Goal: Task Accomplishment & Management: Manage account settings

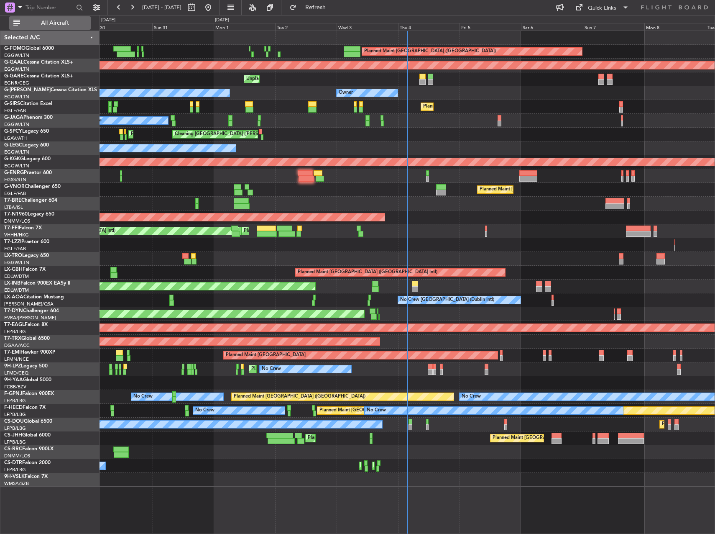
click at [49, 23] on span "All Aircraft" at bounding box center [55, 23] width 67 height 6
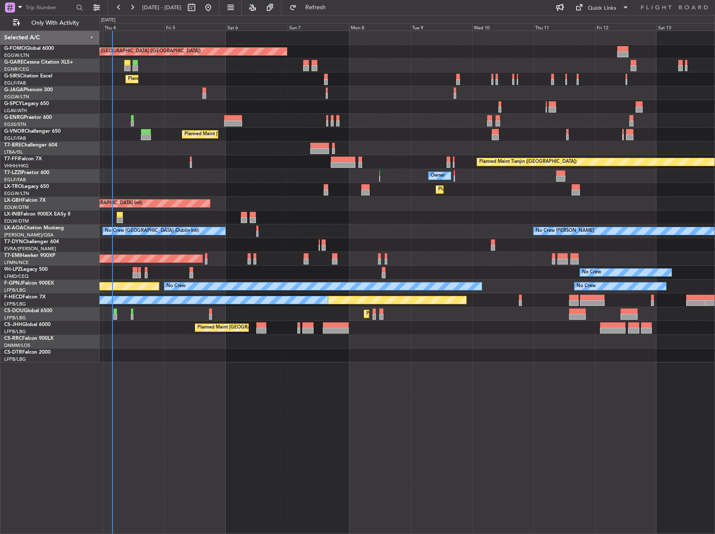
click at [221, 123] on div "Planned Maint [GEOGRAPHIC_DATA] ([GEOGRAPHIC_DATA]) Unplanned Maint [PERSON_NAM…" at bounding box center [407, 196] width 615 height 331
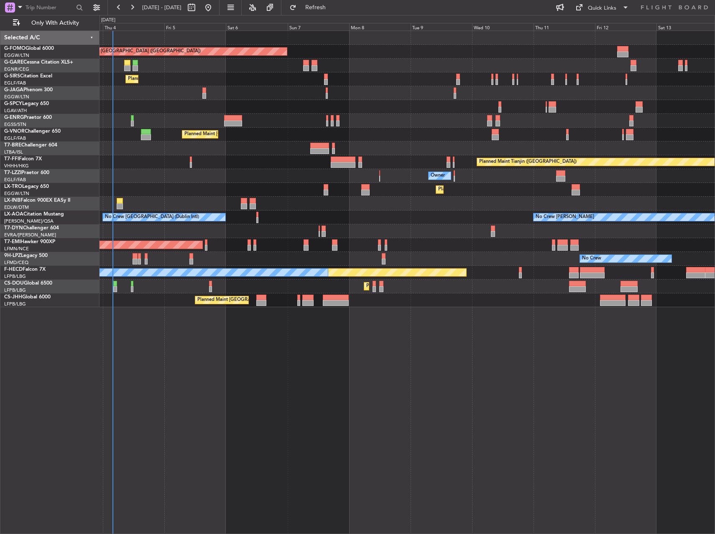
click at [535, 343] on div "Planned Maint [GEOGRAPHIC_DATA] ([GEOGRAPHIC_DATA]) Unplanned Maint [PERSON_NAM…" at bounding box center [408, 282] width 616 height 503
click at [505, 381] on div "Planned Maint [GEOGRAPHIC_DATA] ([GEOGRAPHIC_DATA]) Unplanned Maint [PERSON_NAM…" at bounding box center [408, 282] width 616 height 503
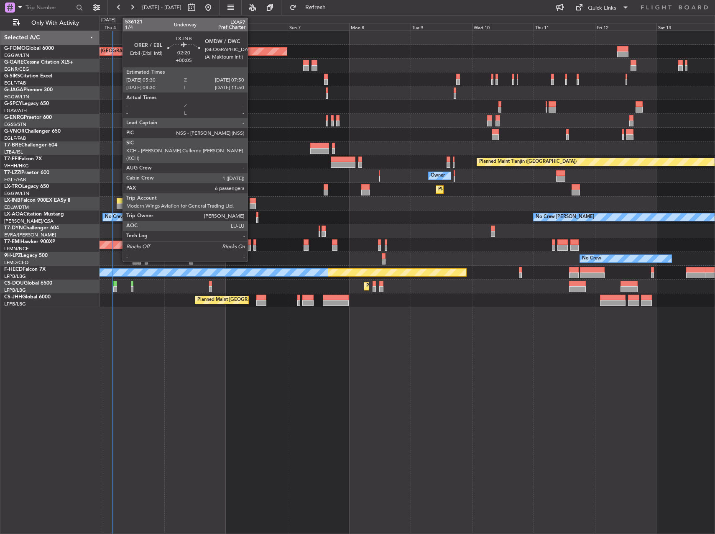
click at [118, 202] on div at bounding box center [120, 201] width 6 height 6
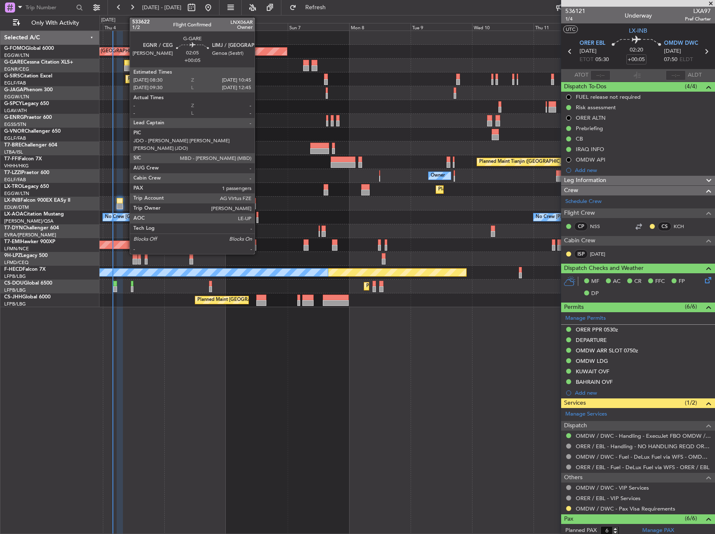
click at [125, 66] on div at bounding box center [127, 68] width 6 height 6
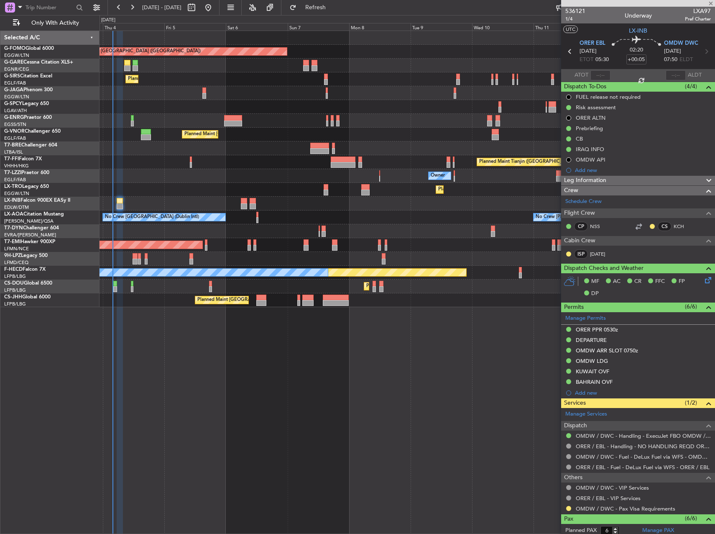
type input "1"
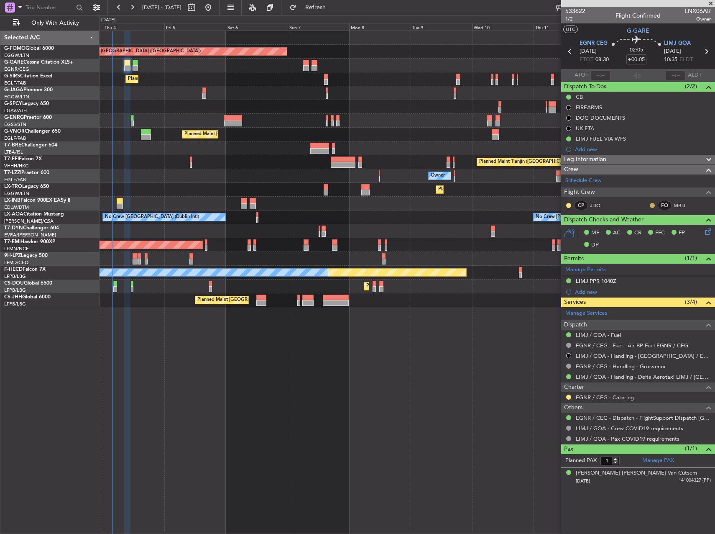
click at [654, 205] on button at bounding box center [652, 205] width 5 height 5
click at [484, 202] on div "Unplanned Maint [GEOGRAPHIC_DATA] (Al Maktoum Intl)" at bounding box center [407, 204] width 615 height 14
click at [462, 304] on div "Planned Maint [GEOGRAPHIC_DATA] ([GEOGRAPHIC_DATA]) Planned Maint [GEOGRAPHIC_D…" at bounding box center [407, 300] width 615 height 14
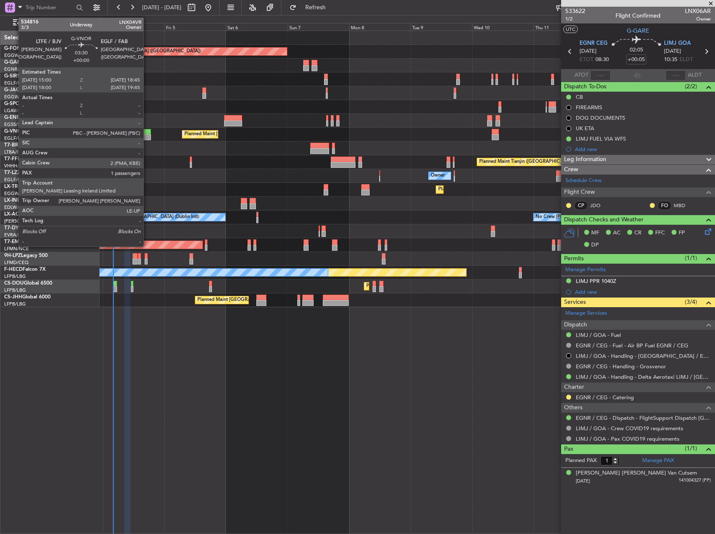
click at [147, 134] on div at bounding box center [146, 137] width 10 height 6
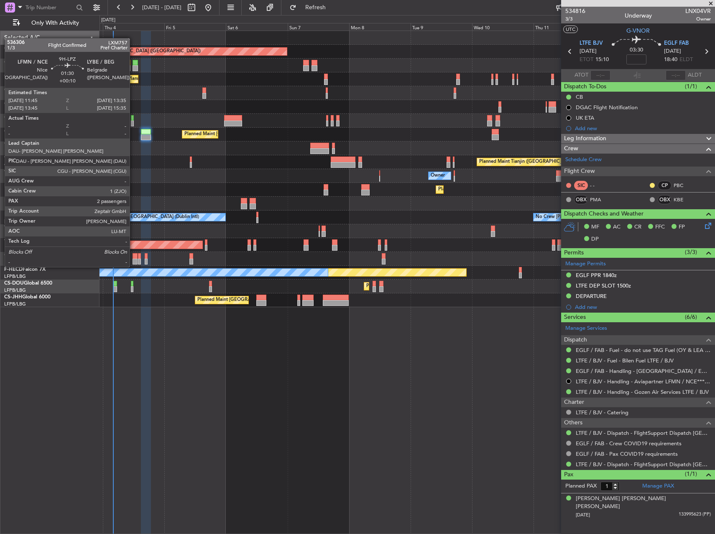
click at [133, 259] on div at bounding box center [135, 262] width 5 height 6
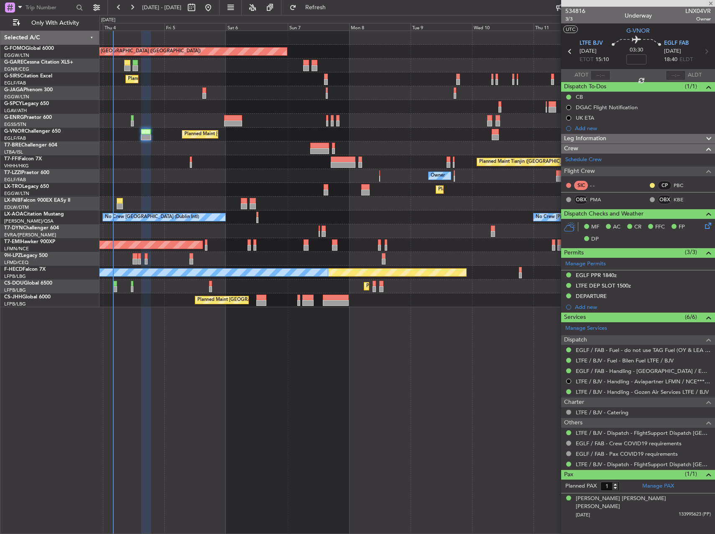
type input "+00:10"
type input "2"
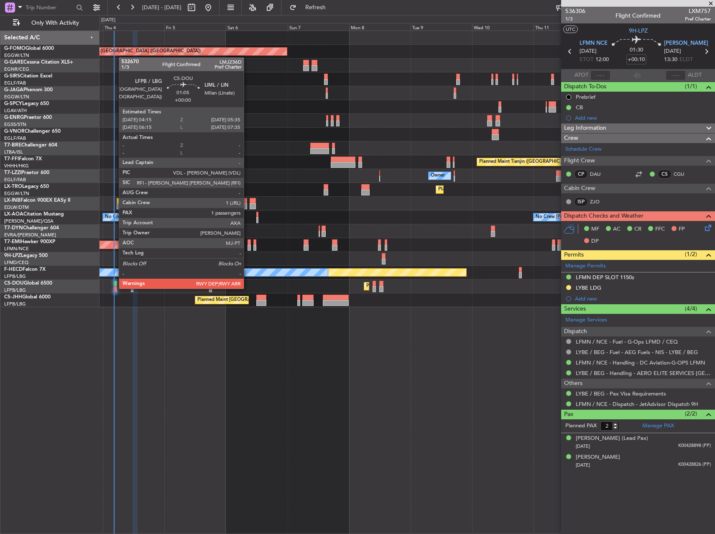
click at [115, 288] on div at bounding box center [115, 289] width 4 height 6
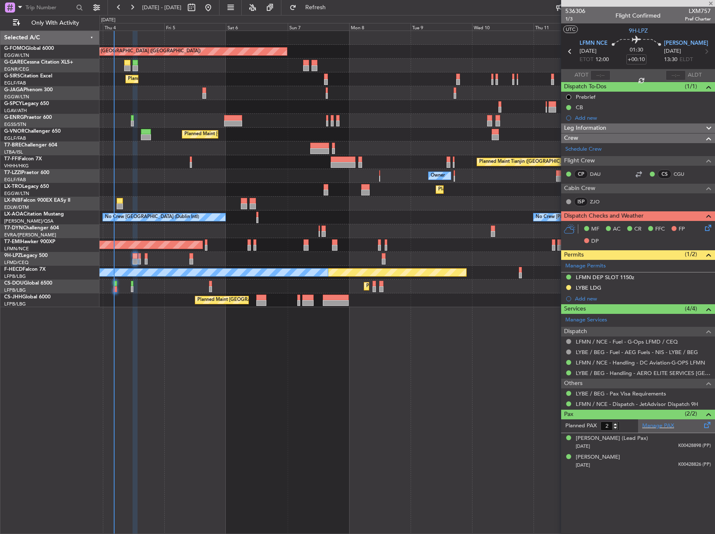
type input "1"
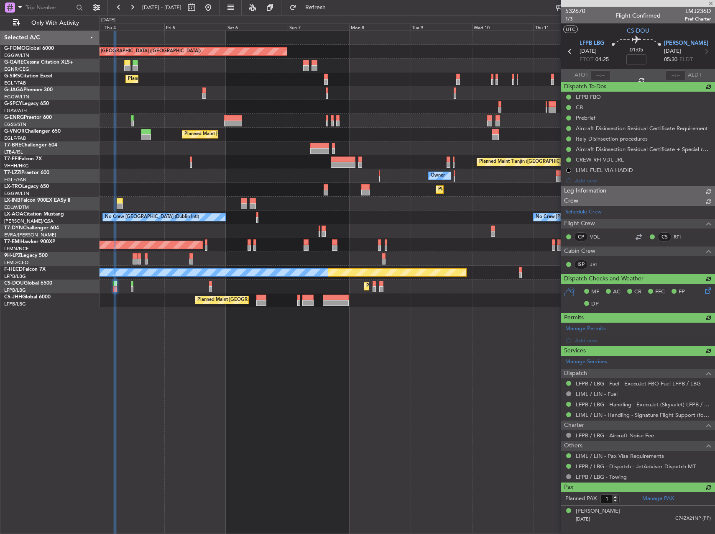
type input "04:26"
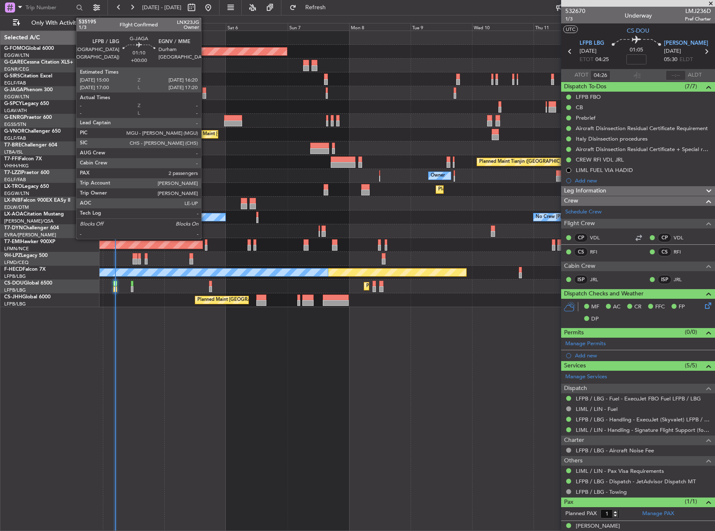
click at [205, 92] on div at bounding box center [204, 90] width 4 height 6
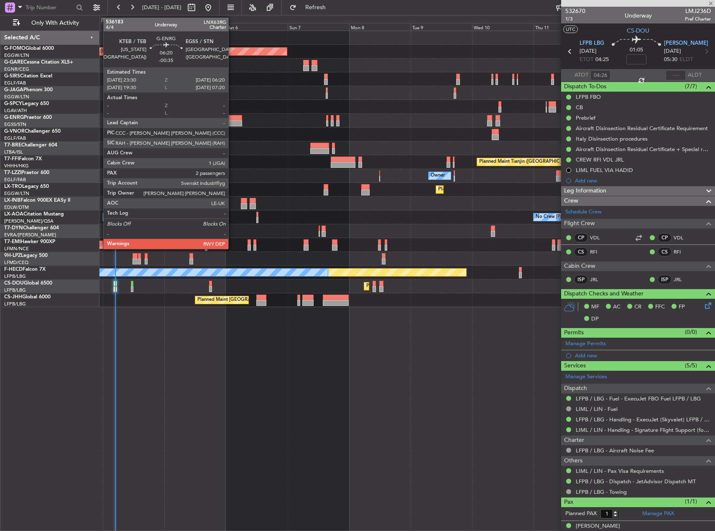
type input "2"
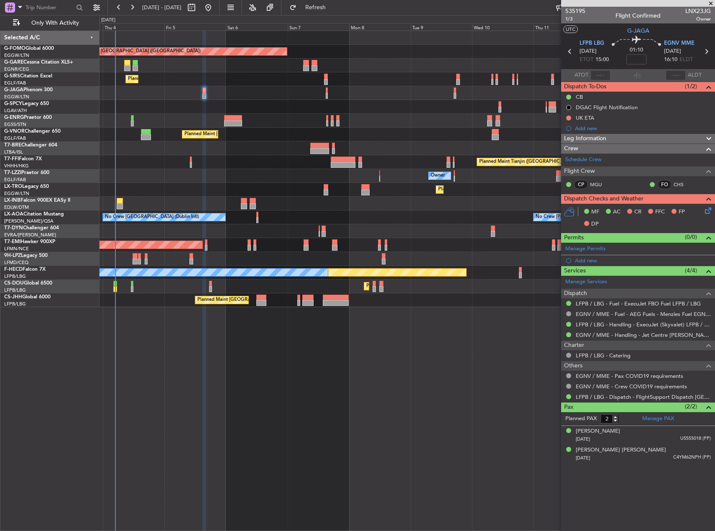
click at [611, 137] on div "Leg Information" at bounding box center [638, 139] width 154 height 10
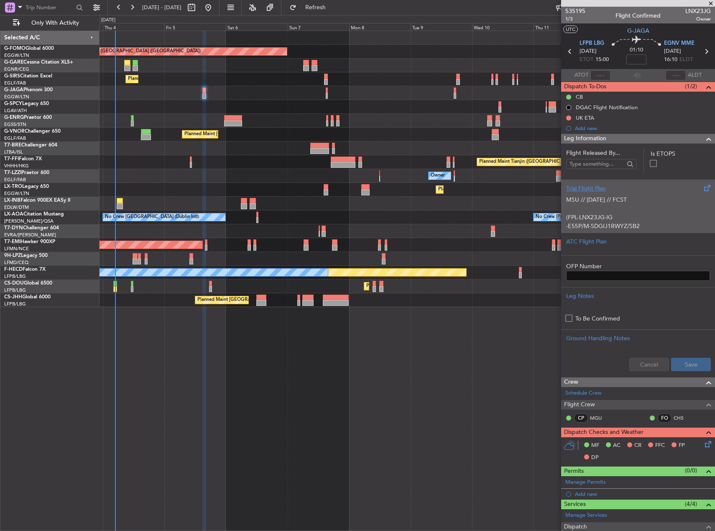
click at [653, 211] on p at bounding box center [638, 208] width 144 height 9
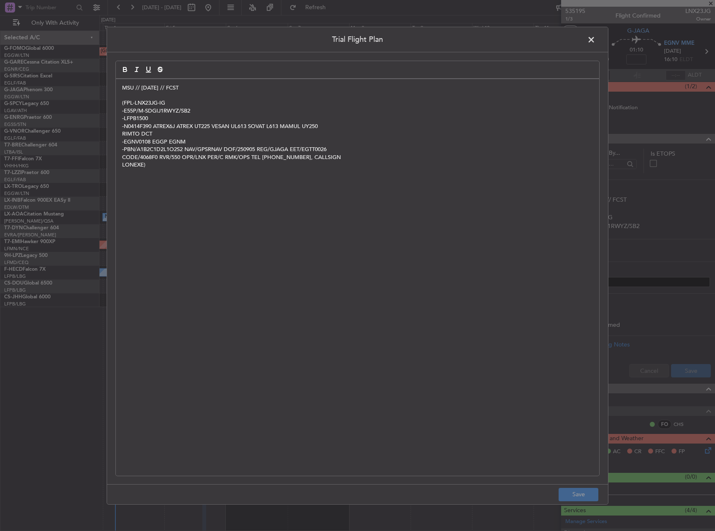
click at [123, 90] on p "MSU // [DATE] // FCST" at bounding box center [357, 88] width 471 height 8
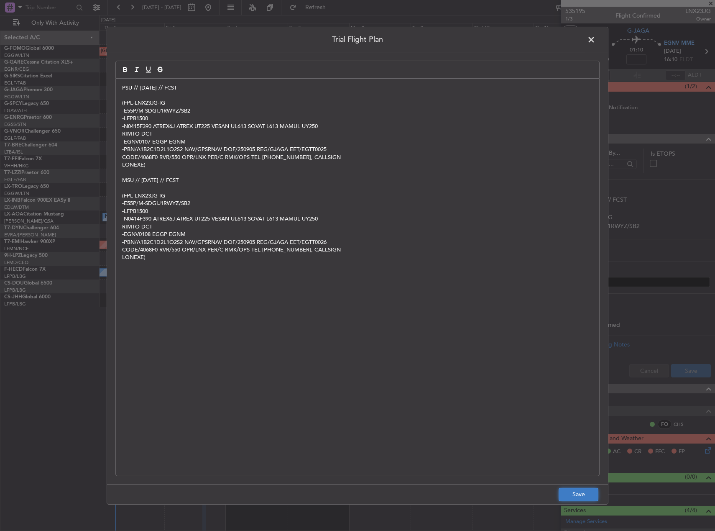
click at [579, 495] on button "Save" at bounding box center [579, 494] width 40 height 13
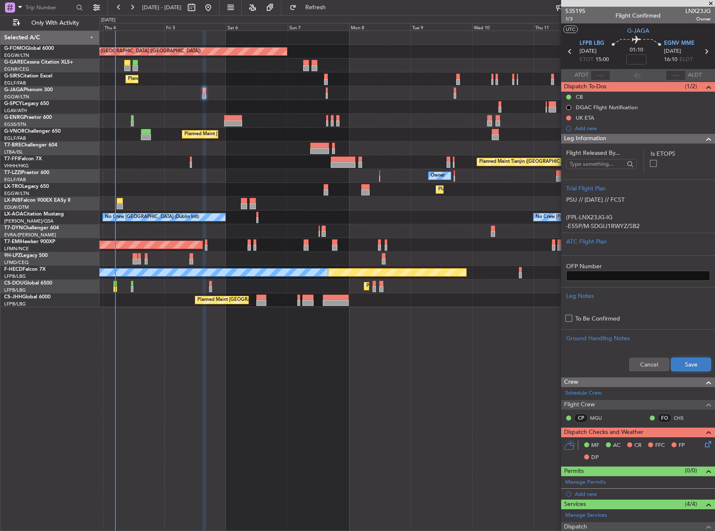
click at [682, 360] on button "Save" at bounding box center [691, 364] width 40 height 13
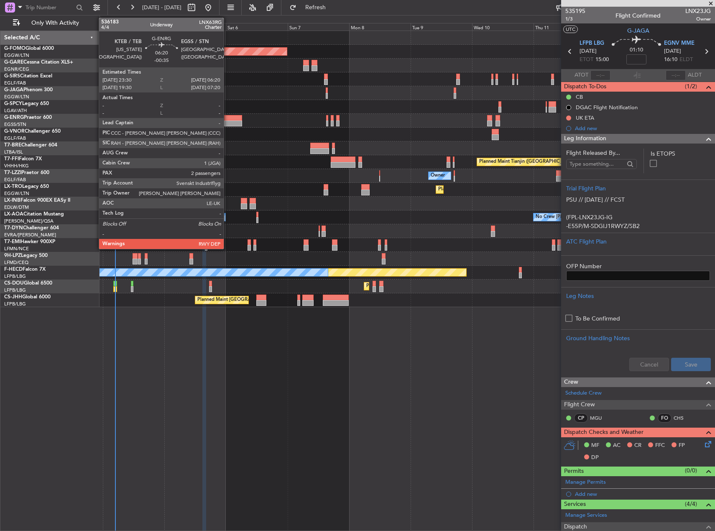
click at [228, 120] on div at bounding box center [233, 118] width 18 height 6
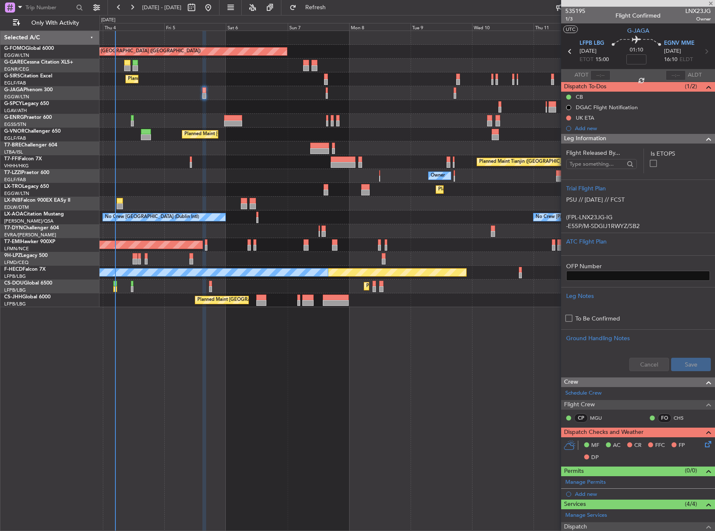
type input "-00:35"
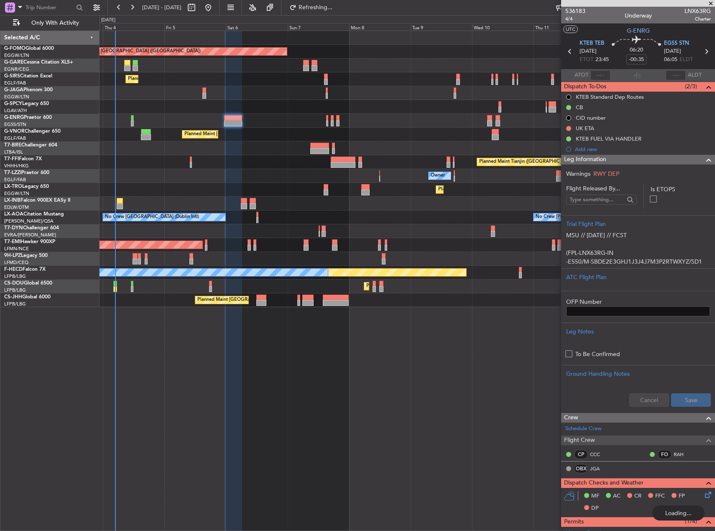
click at [664, 257] on div "Warnings RWY DEP Flight Released By... Is ETOPS Trial Flight Plan MSU // [DATE]…" at bounding box center [638, 288] width 154 height 248
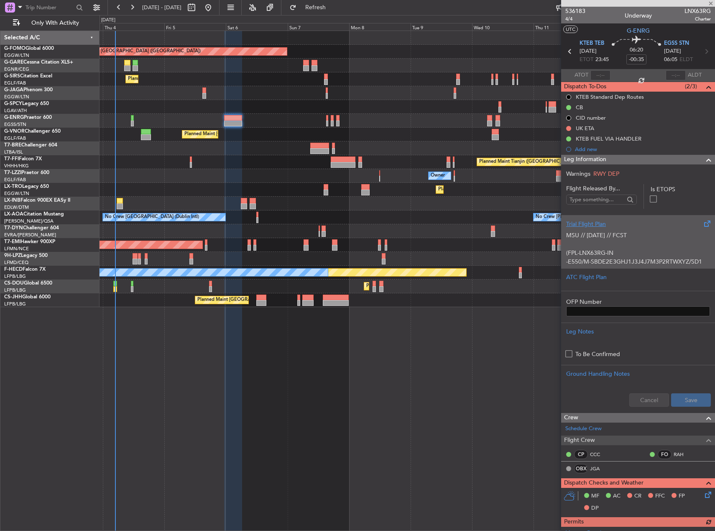
click at [668, 243] on p at bounding box center [638, 244] width 144 height 9
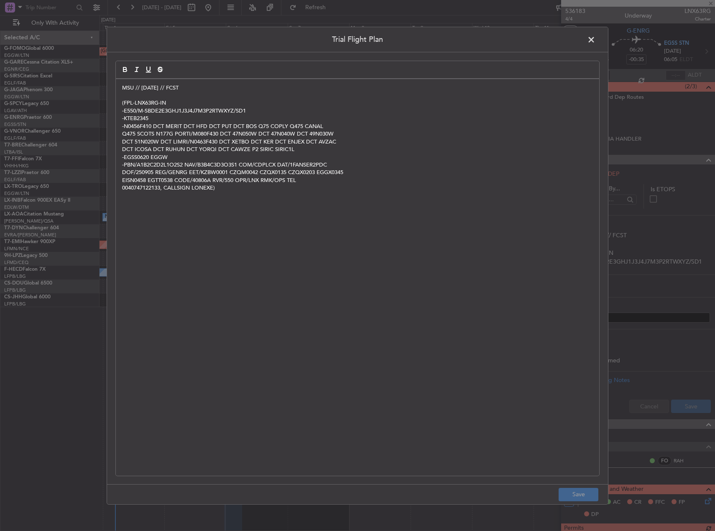
click at [125, 93] on p at bounding box center [357, 96] width 471 height 8
click at [122, 90] on p "MSU // [DATE] // FCST" at bounding box center [357, 88] width 471 height 8
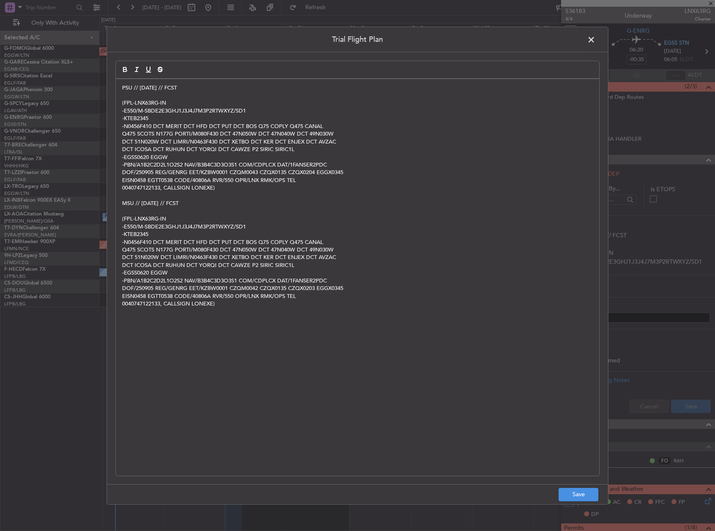
click at [596, 38] on span at bounding box center [596, 41] width 0 height 17
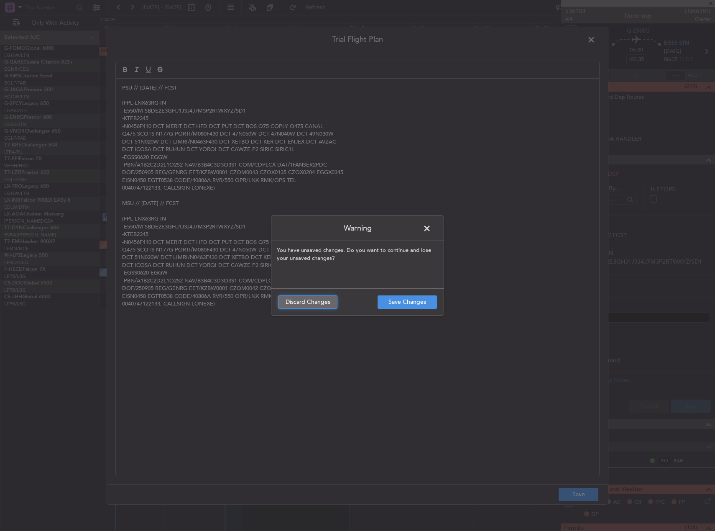
click at [312, 303] on button "Discard Changes" at bounding box center [307, 301] width 59 height 13
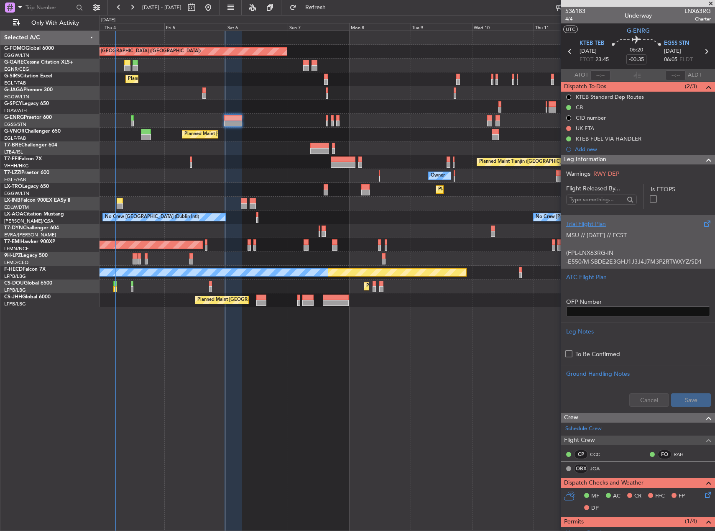
drag, startPoint x: 647, startPoint y: 245, endPoint x: 641, endPoint y: 245, distance: 6.3
click at [641, 245] on p at bounding box center [638, 244] width 144 height 9
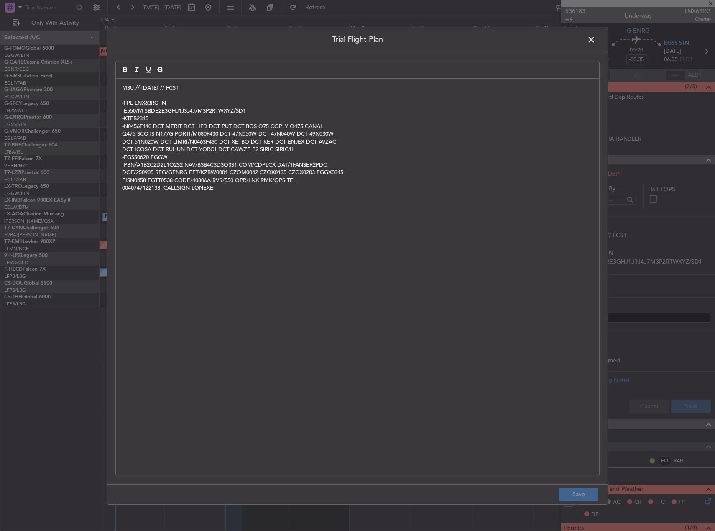
click at [122, 87] on div "MSU // [DATE] // FCST (FPL-LNX63RG-IN -E550/M-SBDE2E3GHJ1J3J4J7M3P2RTWXYZ/SD1 -…" at bounding box center [358, 277] width 484 height 397
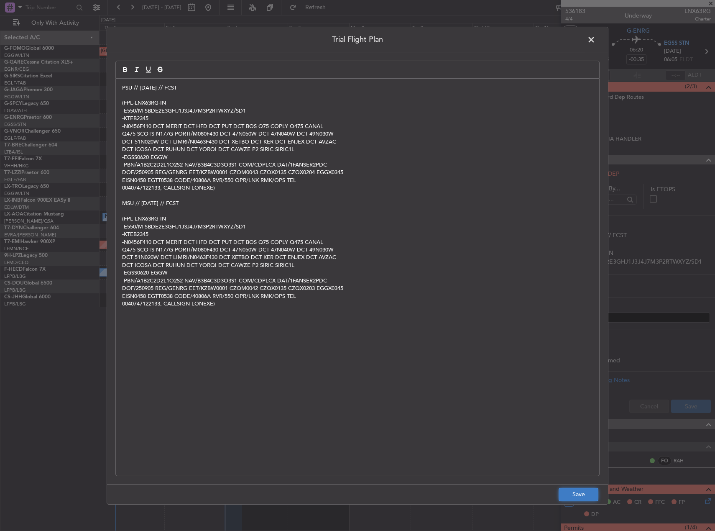
click at [584, 496] on button "Save" at bounding box center [579, 494] width 40 height 13
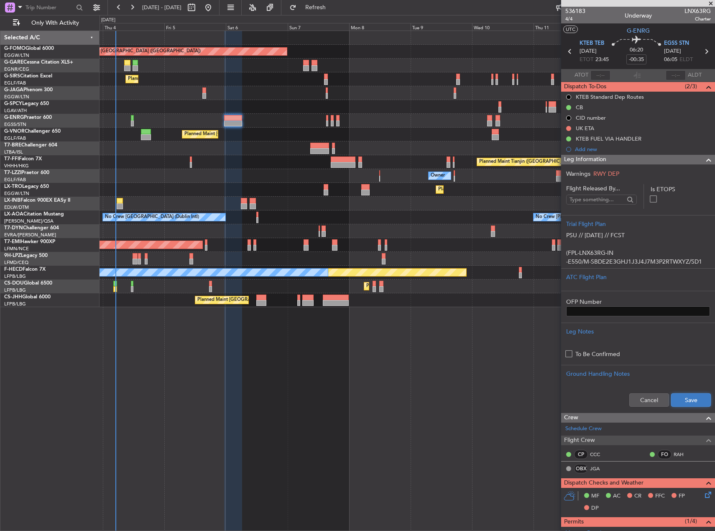
click at [681, 394] on button "Save" at bounding box center [691, 399] width 40 height 13
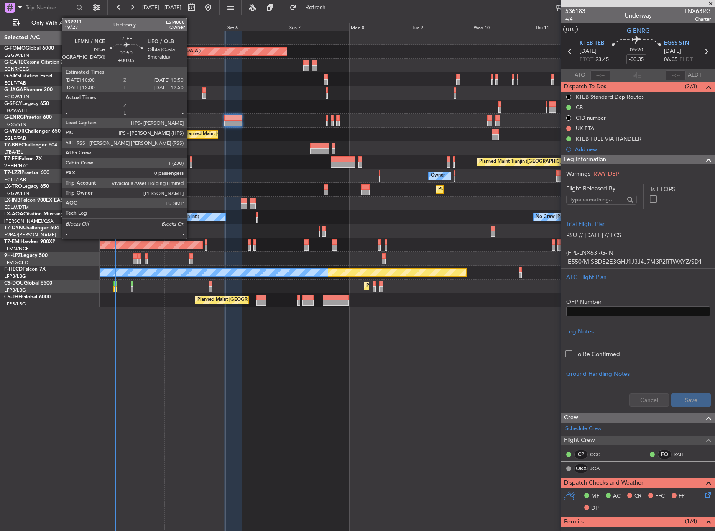
click at [191, 167] on div at bounding box center [191, 165] width 3 height 6
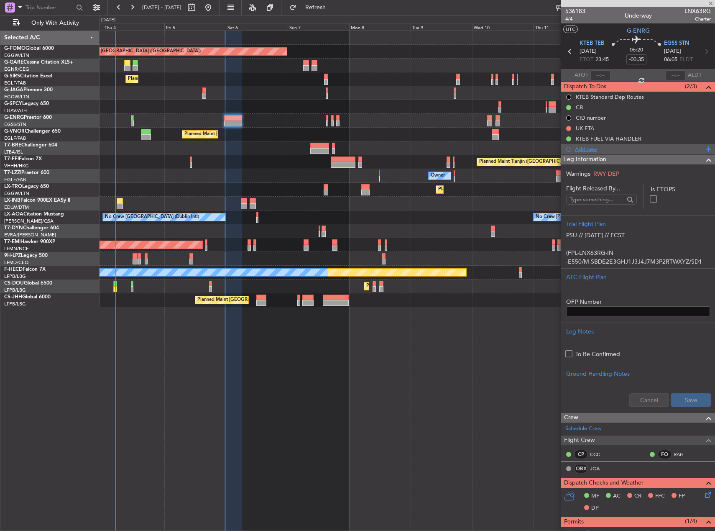
type input "+00:05"
type input "0"
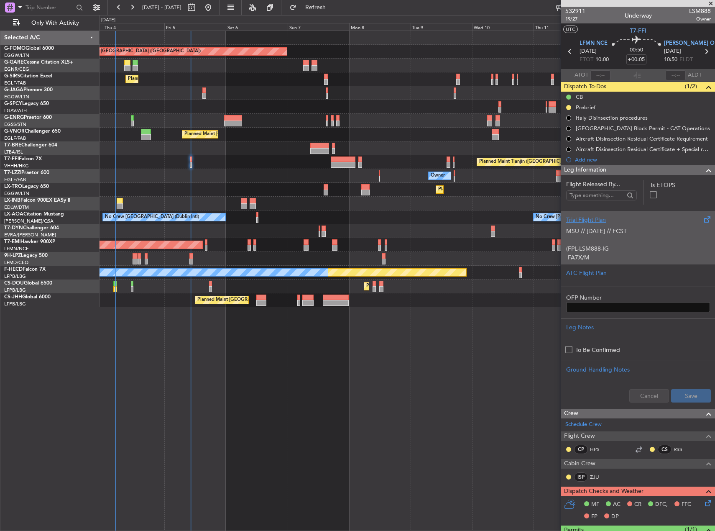
click at [627, 236] on p at bounding box center [638, 240] width 144 height 9
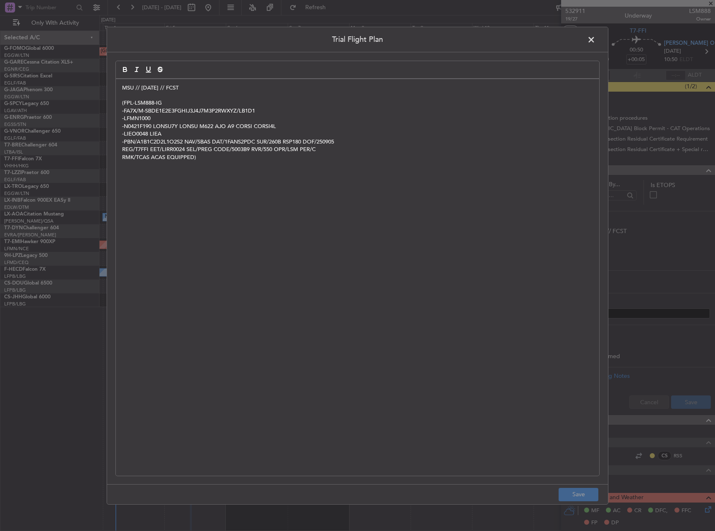
click at [122, 89] on div "MSU // [DATE] // FCST (FPL-LSM888-IG -FA7X/M-SBDE1E2E3FGHIJ3J4J7M3P2RWXYZ/LB1D1…" at bounding box center [358, 277] width 484 height 397
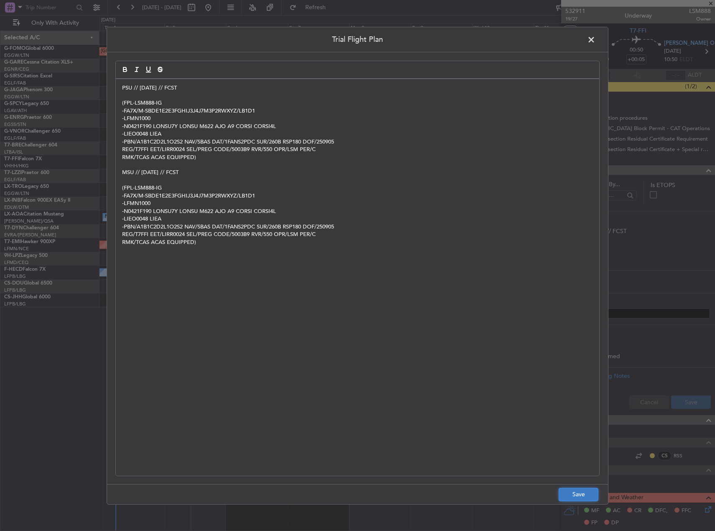
click at [586, 490] on button "Save" at bounding box center [579, 494] width 40 height 13
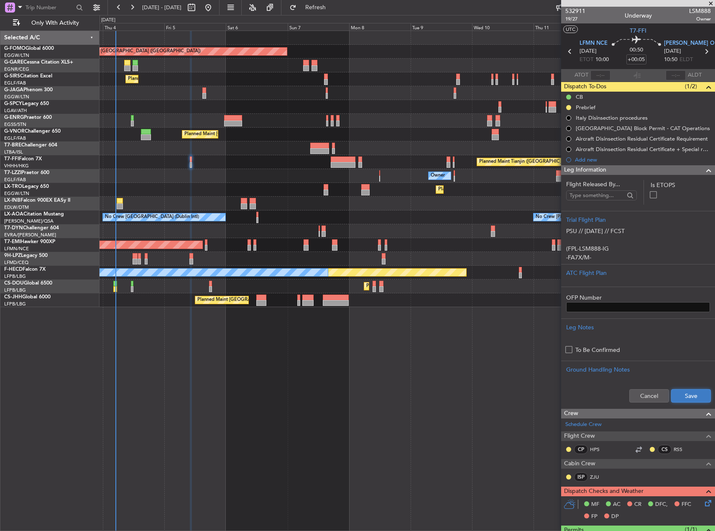
click at [684, 394] on button "Save" at bounding box center [691, 395] width 40 height 13
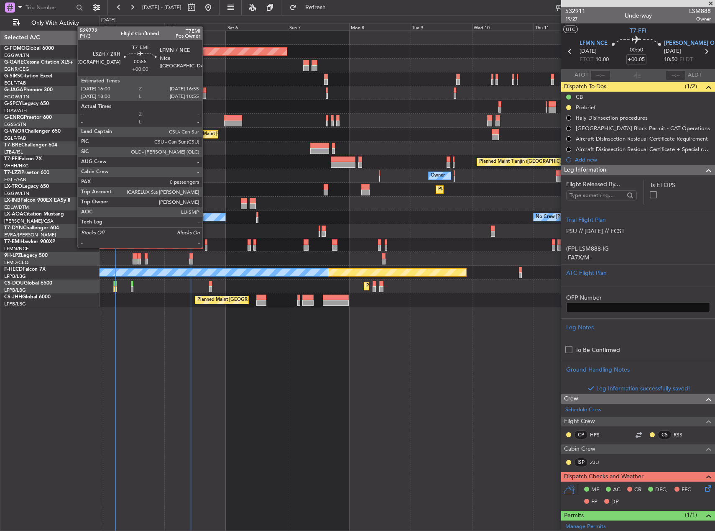
click at [206, 247] on div at bounding box center [206, 248] width 3 height 6
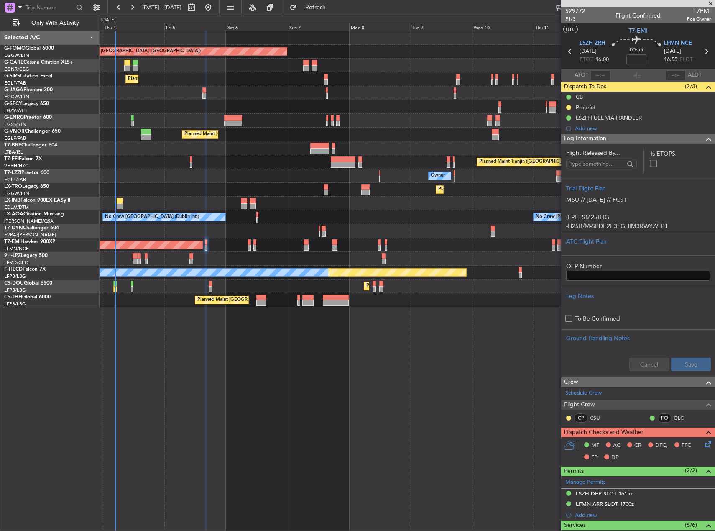
click at [236, 120] on div at bounding box center [233, 118] width 18 height 6
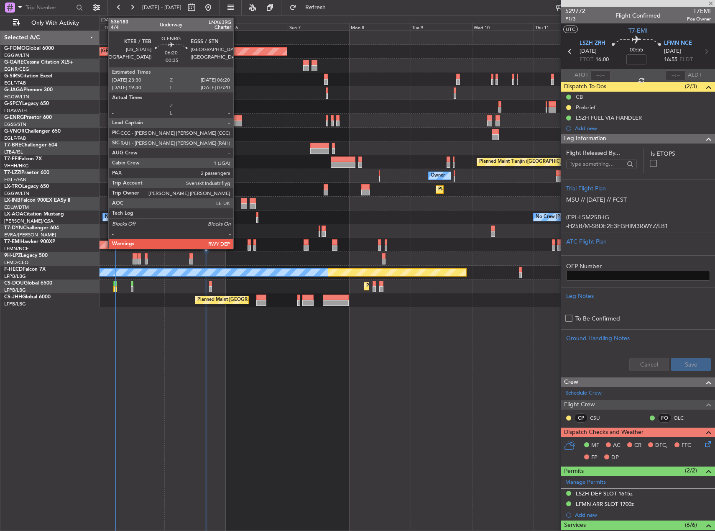
type input "-00:35"
type input "2"
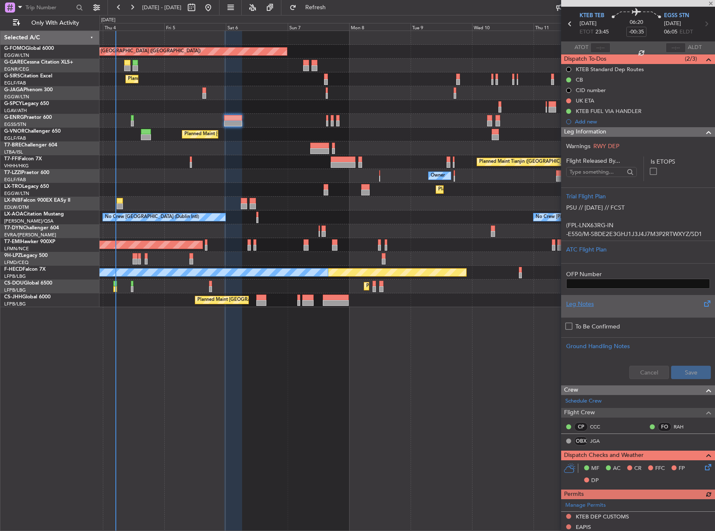
scroll to position [42, 0]
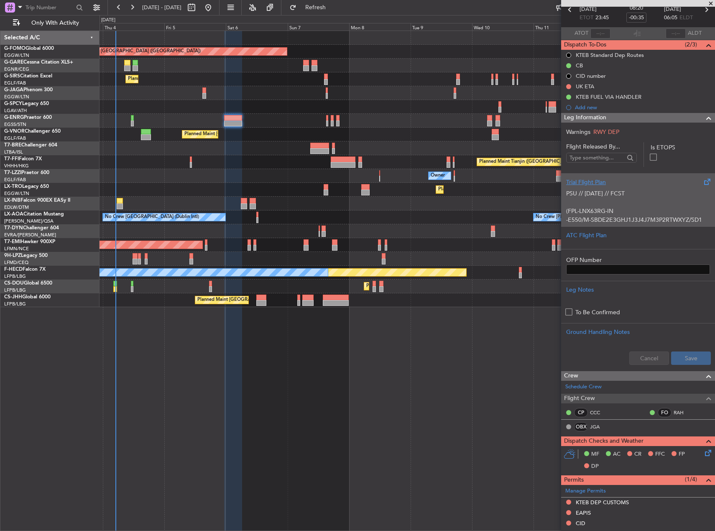
click at [617, 195] on p "PSU // [DATE] // FCST" at bounding box center [638, 193] width 144 height 9
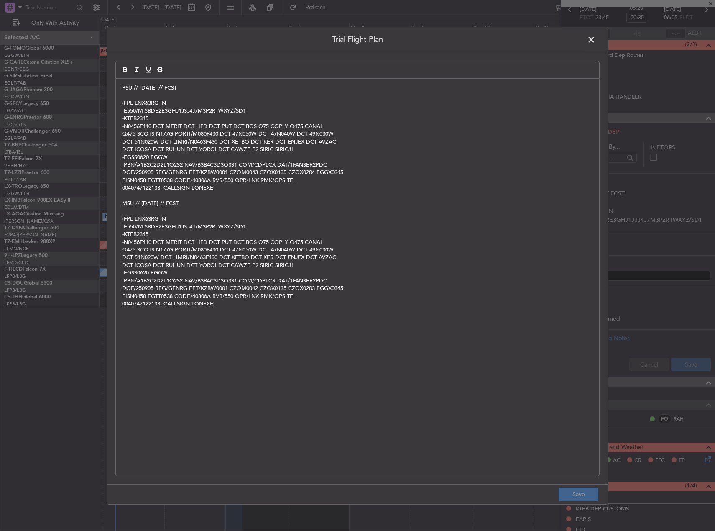
click at [122, 87] on div "PSU // [DATE] // FCST (FPL-LNX63RG-IN -E550/M-SBDE2E3GHJ1J3J4J7M3P2RTWXYZ/SD1 -…" at bounding box center [358, 277] width 484 height 397
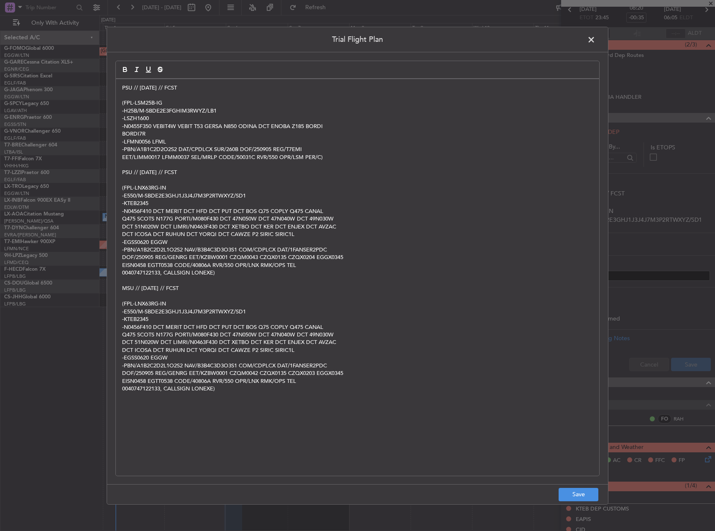
scroll to position [0, 0]
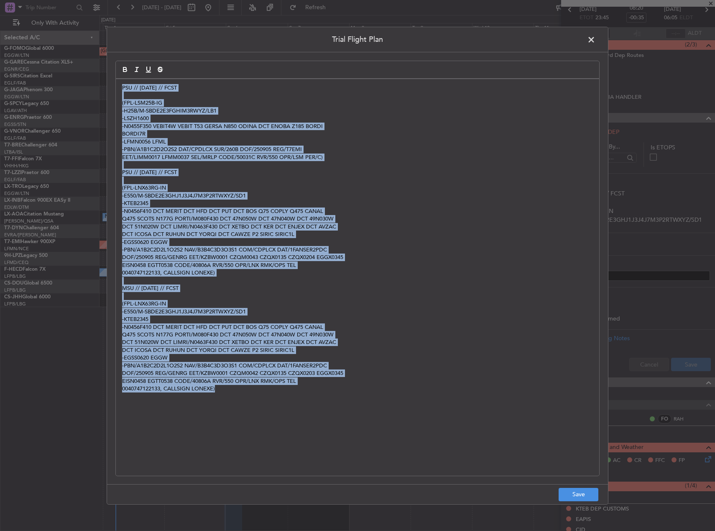
drag, startPoint x: 120, startPoint y: 87, endPoint x: 456, endPoint y: 435, distance: 483.4
click at [437, 428] on div "PSU // [DATE] // FCST (FPL-LSM25B-IG -H25B/M-SBDE2E3FGHIM3RWYZ/LB1 -LSZH1600 -N…" at bounding box center [358, 277] width 484 height 397
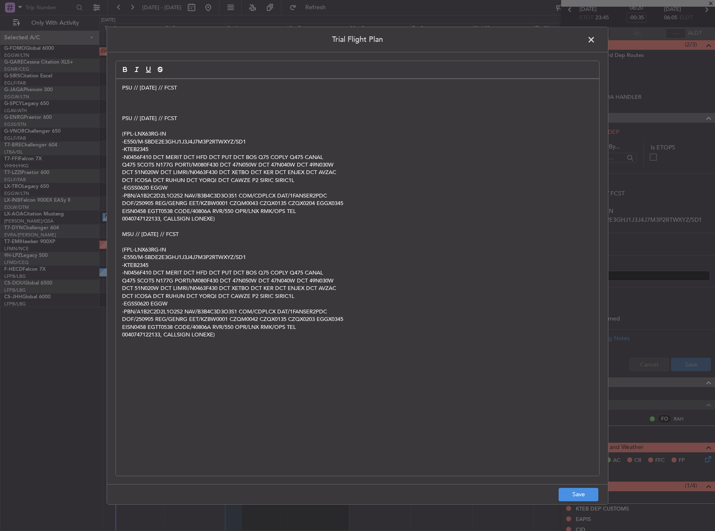
click at [596, 41] on span at bounding box center [596, 41] width 0 height 17
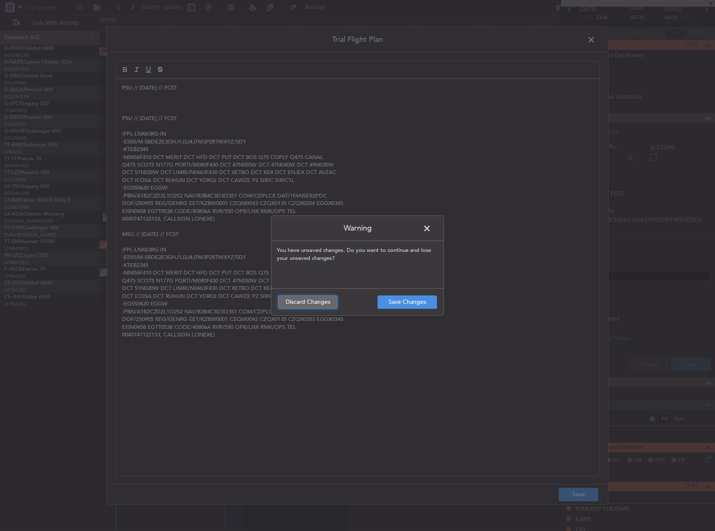
click at [318, 305] on button "Discard Changes" at bounding box center [307, 301] width 59 height 13
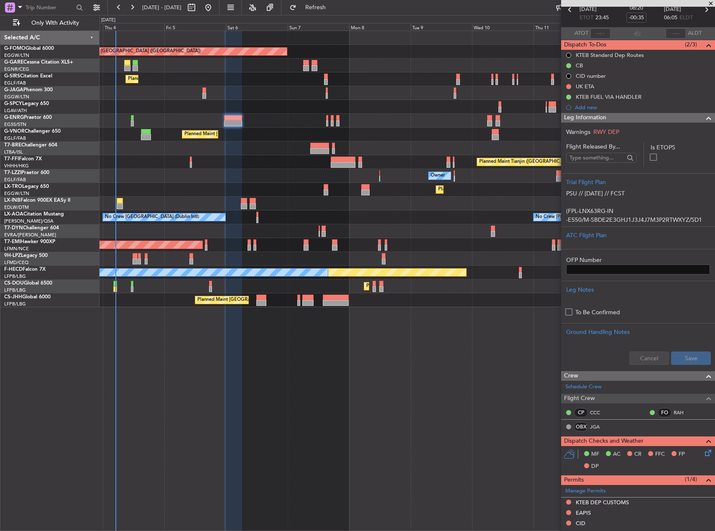
click at [204, 247] on div "Planned Maint [GEOGRAPHIC_DATA]" at bounding box center [407, 245] width 615 height 14
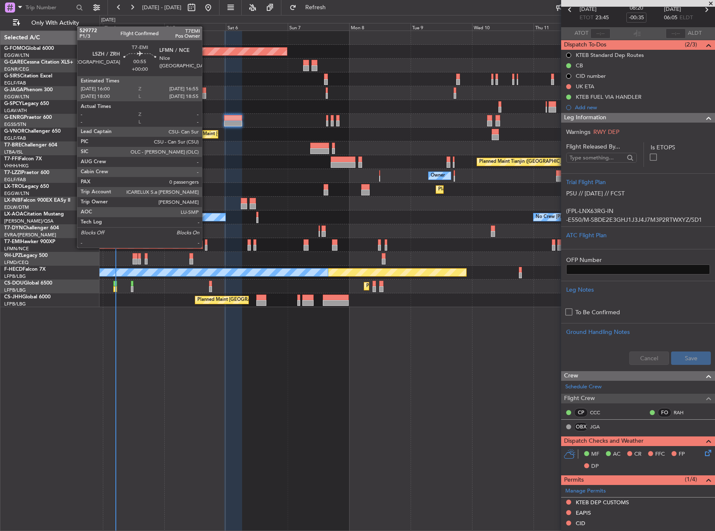
click at [206, 247] on div at bounding box center [206, 248] width 3 height 6
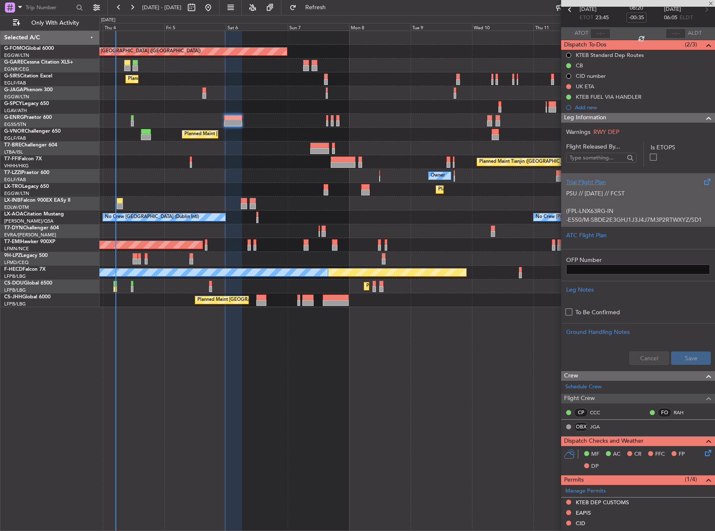
type input "0"
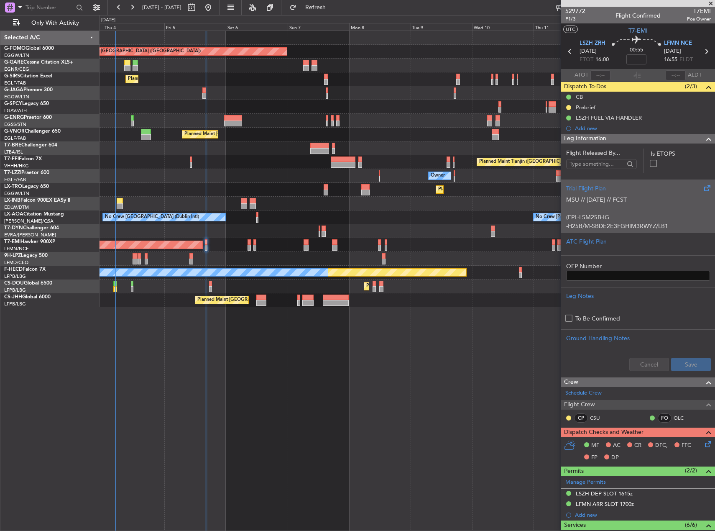
click at [631, 210] on p at bounding box center [638, 208] width 144 height 9
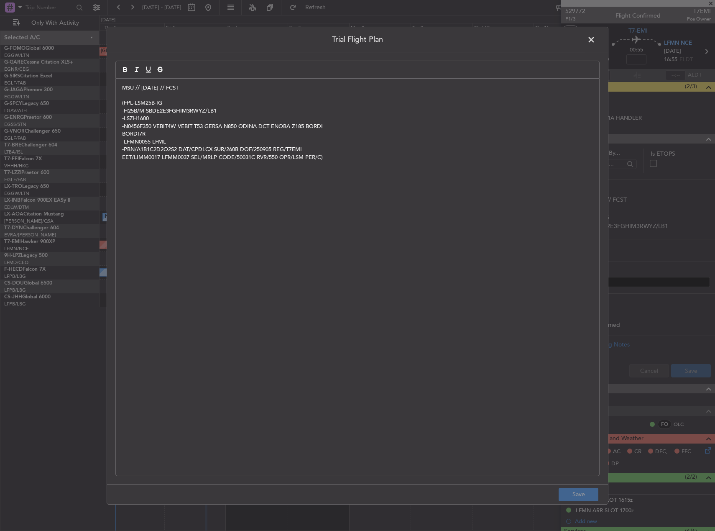
click at [123, 87] on p "MSU // [DATE] // FCST" at bounding box center [357, 88] width 471 height 8
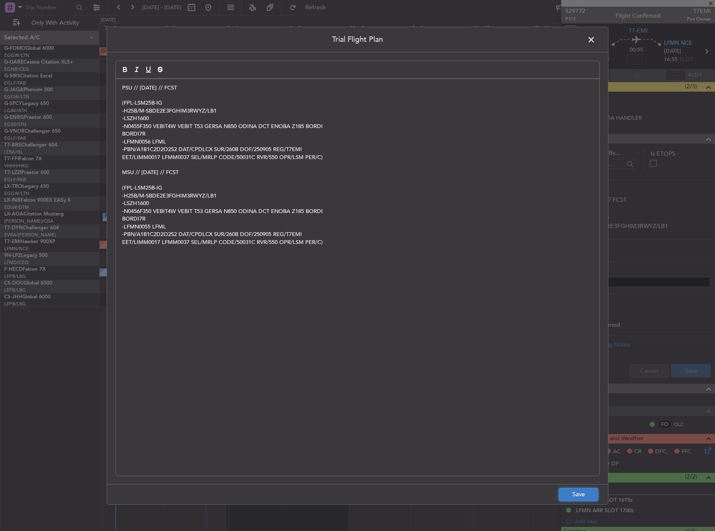
click at [594, 493] on button "Save" at bounding box center [579, 494] width 40 height 13
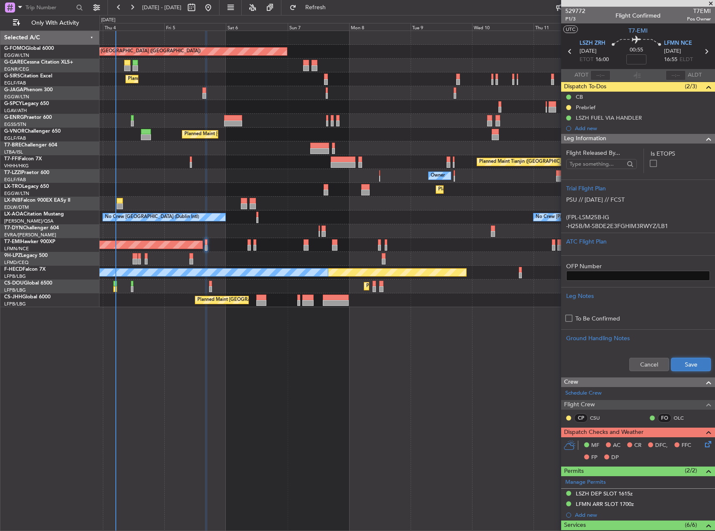
click at [692, 368] on button "Save" at bounding box center [691, 364] width 40 height 13
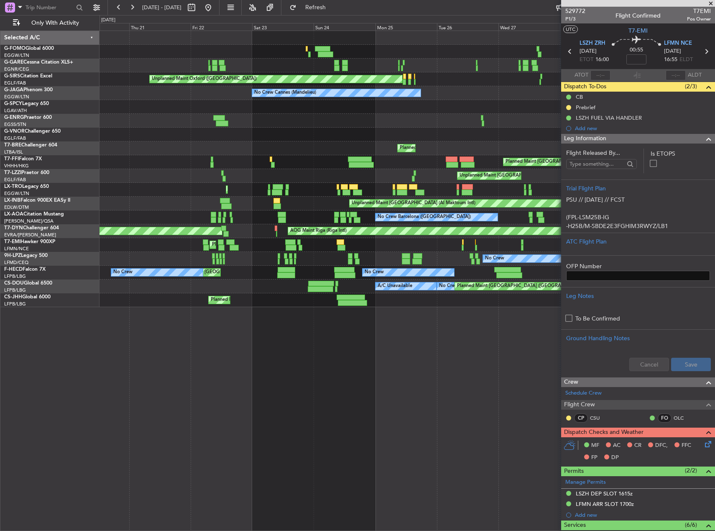
click at [715, 338] on html "[DATE] - [DATE] Refresh Quick Links Only With Activity Unplanned Maint [PERSON_…" at bounding box center [357, 265] width 715 height 531
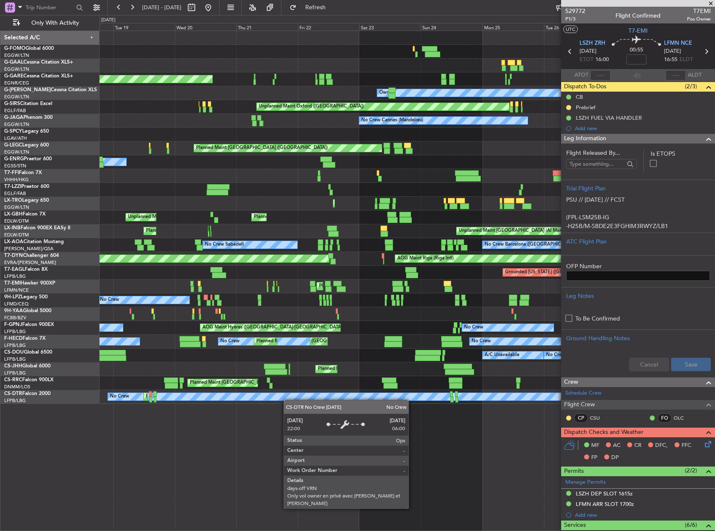
click at [412, 397] on div "No Crew Planned Maint Sofia" at bounding box center [407, 397] width 615 height 14
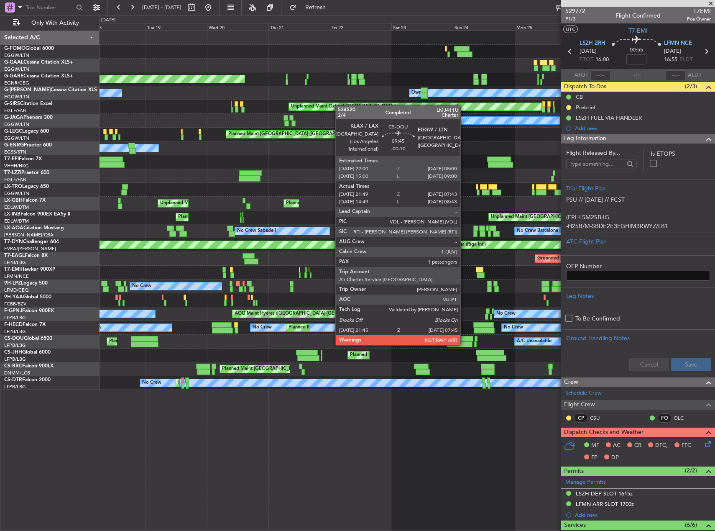
click at [464, 337] on div at bounding box center [461, 339] width 26 height 6
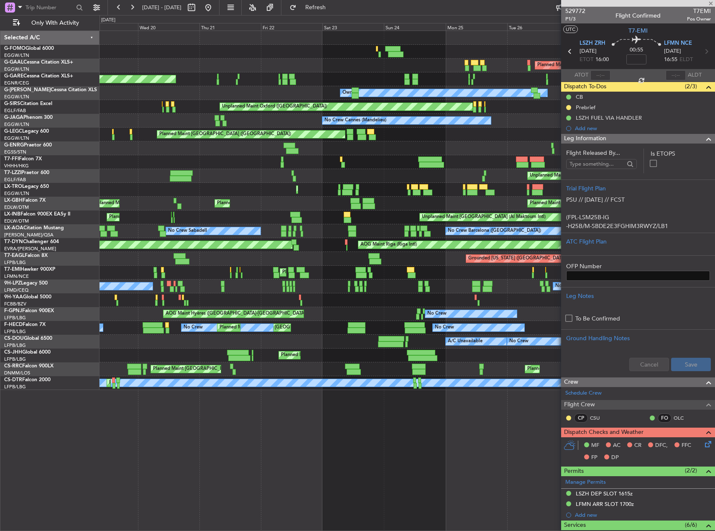
click at [362, 342] on div "Planned Maint [GEOGRAPHIC_DATA] ([GEOGRAPHIC_DATA]) A/C Unavailable No Crew Pla…" at bounding box center [407, 342] width 615 height 14
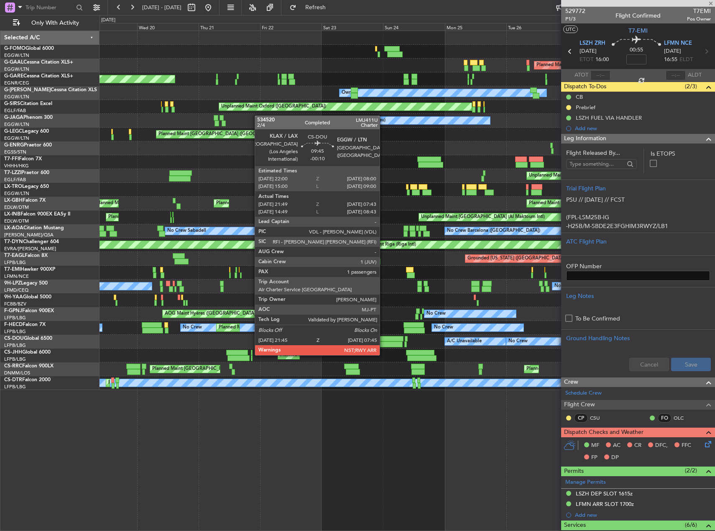
type input "-00:10"
type input "21:59"
type input "07:38"
type input "1"
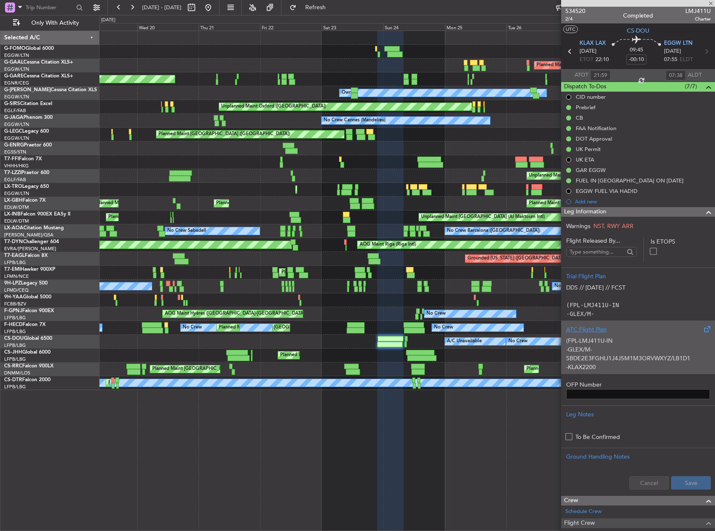
scroll to position [125, 0]
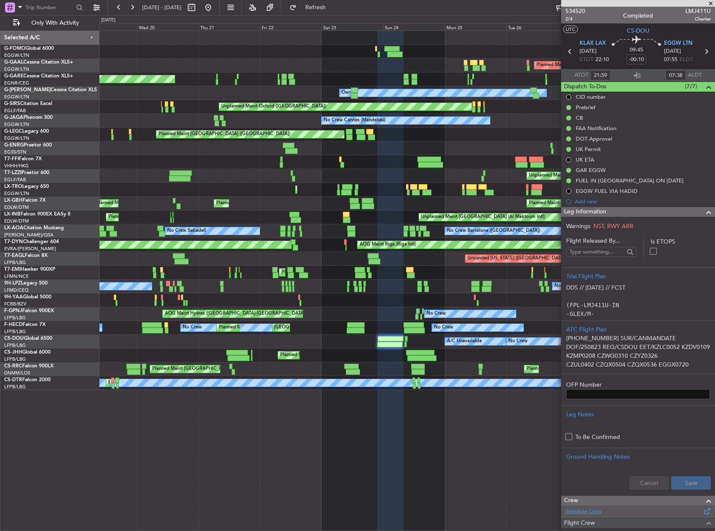
click at [595, 514] on link "Schedule Crew" at bounding box center [584, 511] width 36 height 8
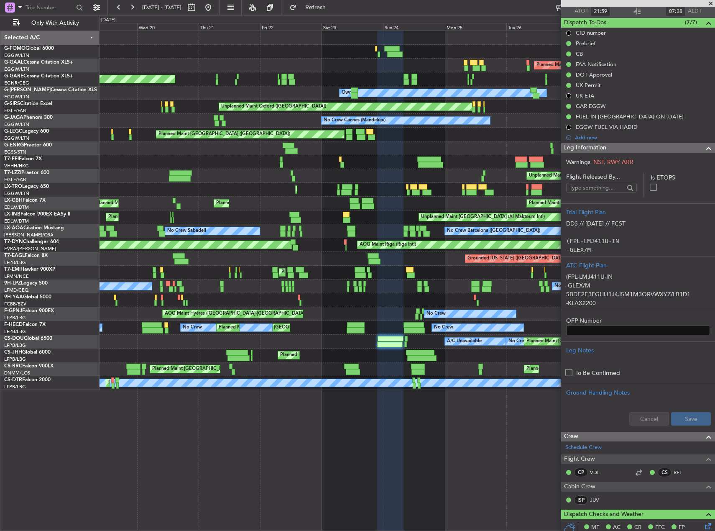
scroll to position [167, 0]
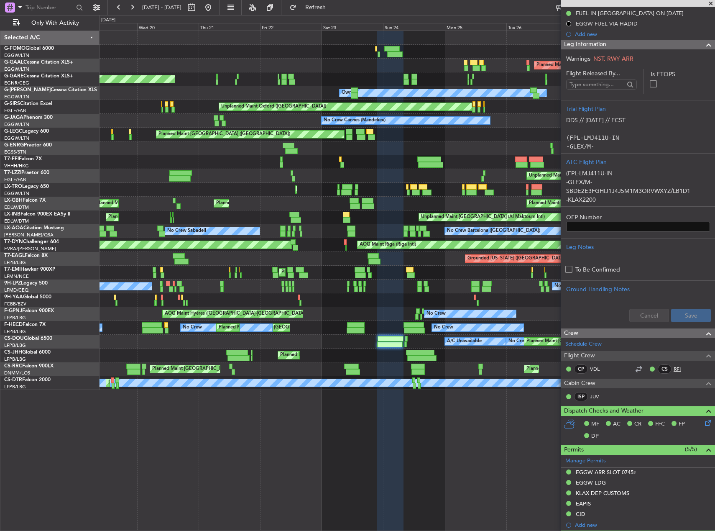
click at [674, 369] on link "RFI" at bounding box center [683, 369] width 19 height 8
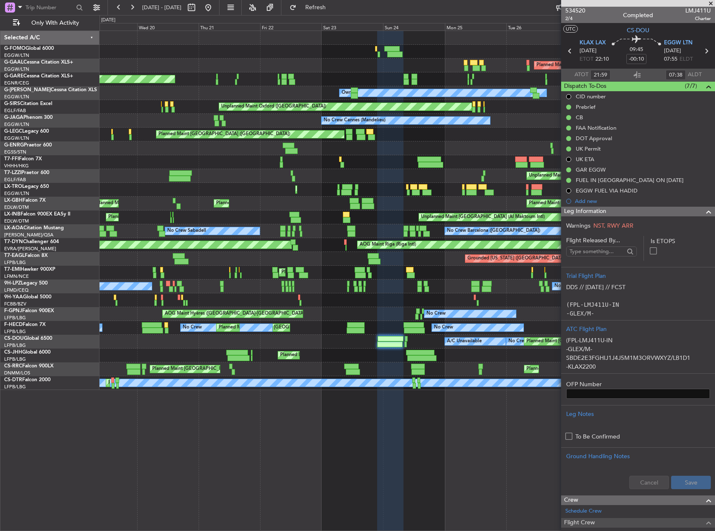
scroll to position [0, 0]
click at [215, 5] on button at bounding box center [208, 7] width 13 height 13
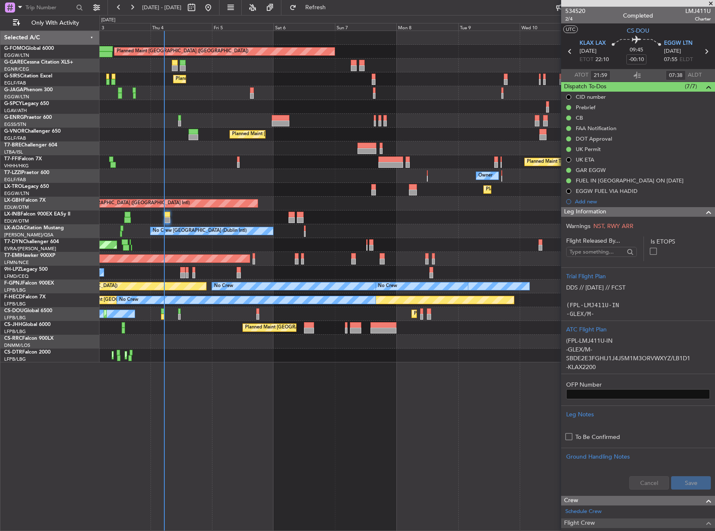
click at [221, 122] on div "Planned Maint [GEOGRAPHIC_DATA] ([GEOGRAPHIC_DATA]) Unplanned Maint [PERSON_NAM…" at bounding box center [407, 196] width 615 height 331
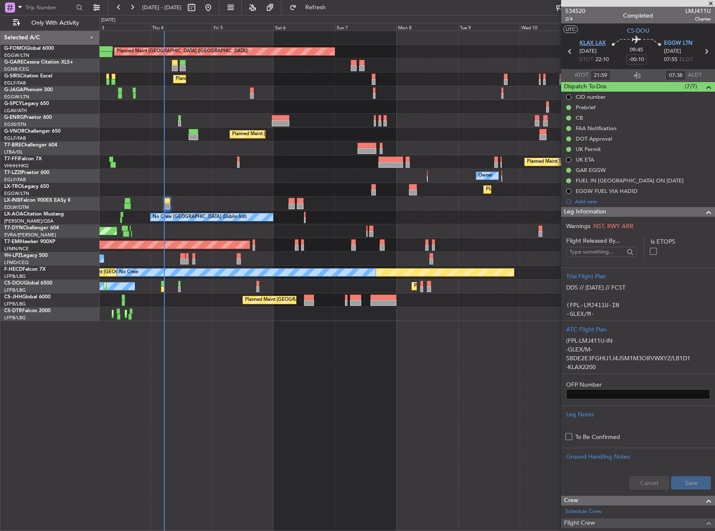
click at [594, 46] on span "KLAX LAX" at bounding box center [593, 43] width 26 height 8
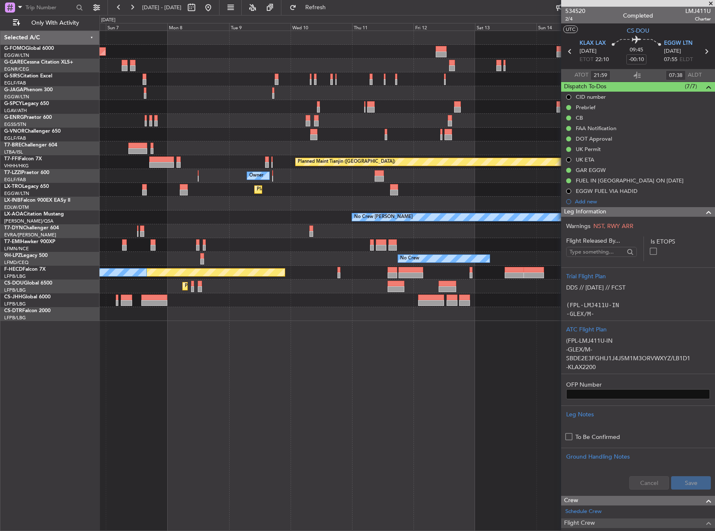
click at [184, 312] on div "Planned Maint London (Luton) Planned Maint London (Farnborough) Planned Maint L…" at bounding box center [408, 281] width 616 height 500
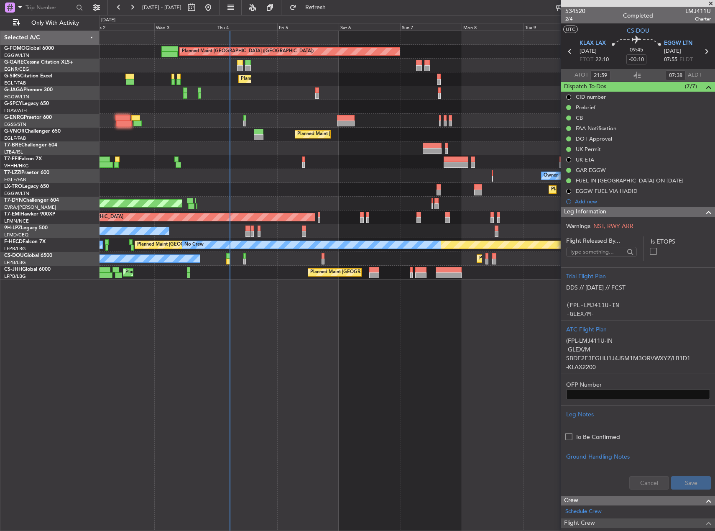
click at [538, 360] on div "Planned Maint London (Luton) Unplanned Maint Chester Planned Maint London (Farn…" at bounding box center [408, 281] width 616 height 500
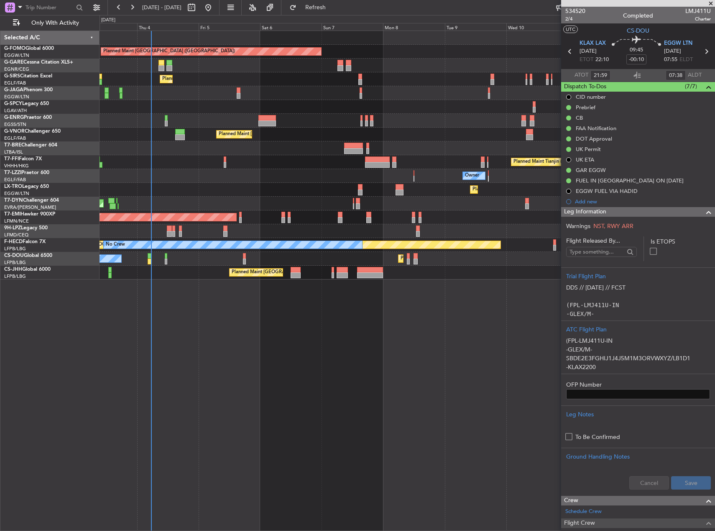
click at [426, 354] on div "Planned Maint London (Luton) Unplanned Maint Chester Planned Maint London (Farn…" at bounding box center [408, 281] width 616 height 500
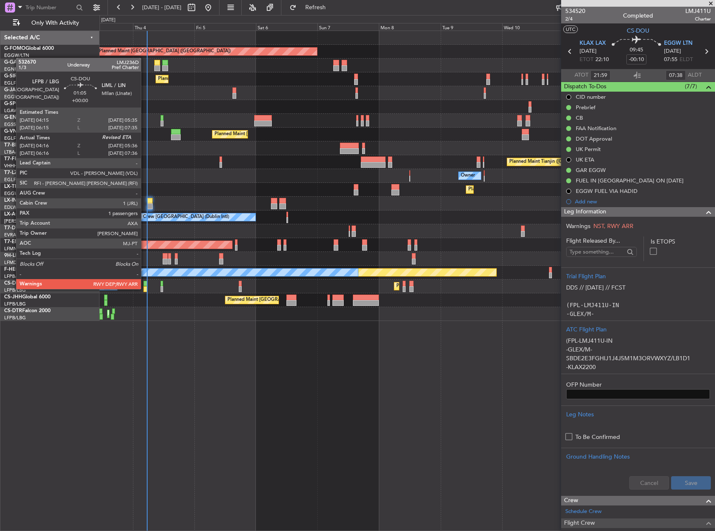
click at [145, 288] on div at bounding box center [145, 289] width 4 height 6
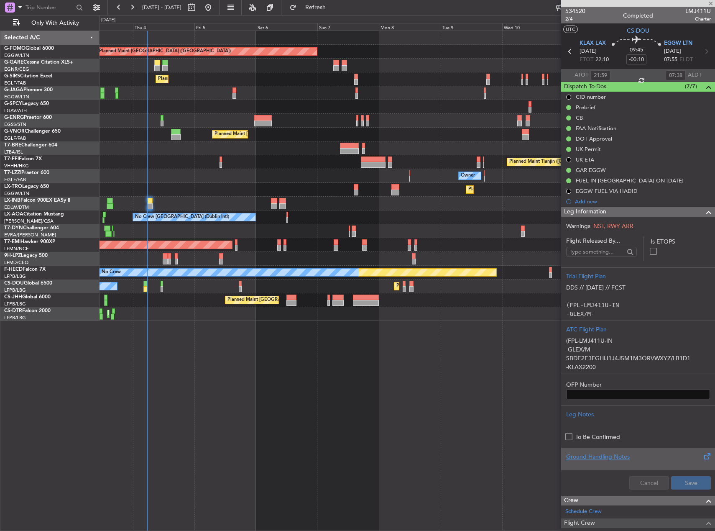
type input "04:26"
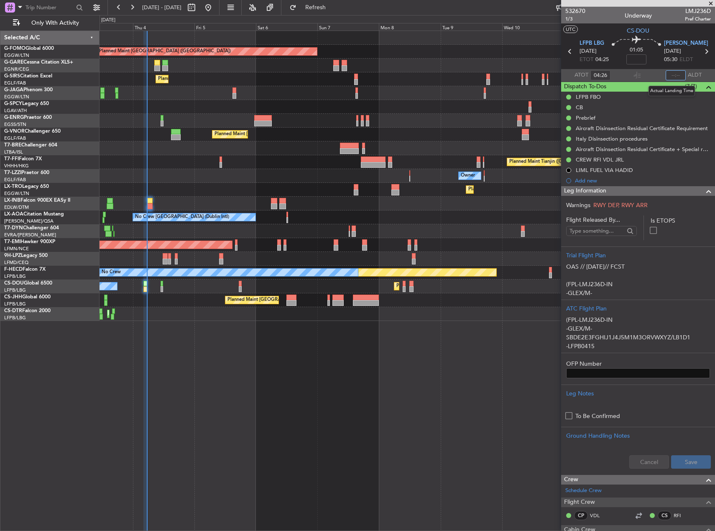
click at [672, 77] on input "text" at bounding box center [676, 75] width 20 height 10
click at [476, 121] on div at bounding box center [407, 121] width 615 height 14
type input "05:28"
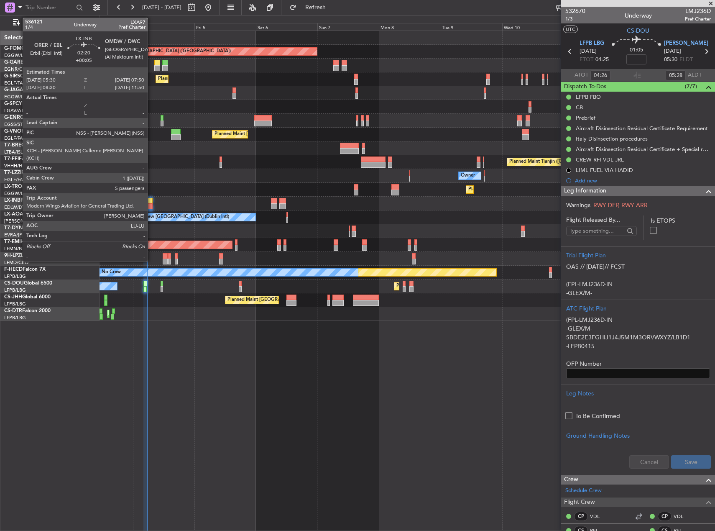
click at [150, 207] on div at bounding box center [150, 206] width 6 height 6
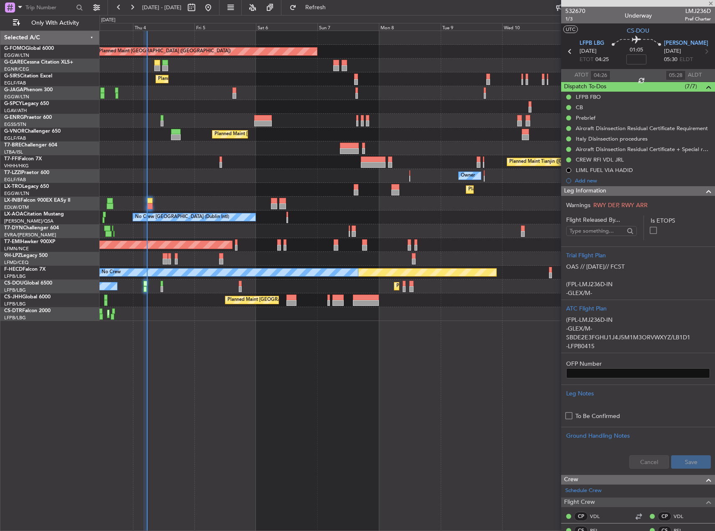
type input "+00:05"
type input "5"
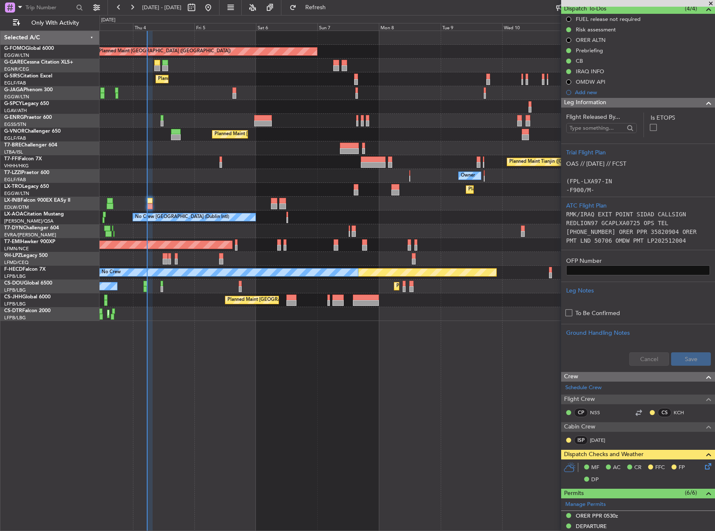
scroll to position [167, 0]
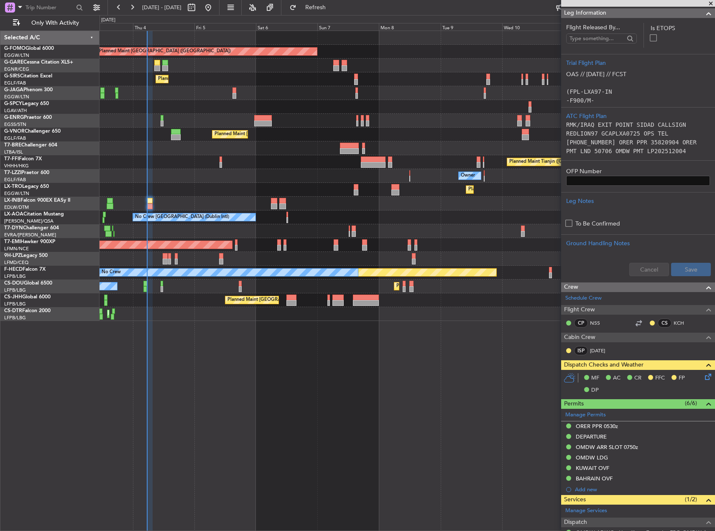
click at [704, 375] on icon at bounding box center [707, 375] width 7 height 7
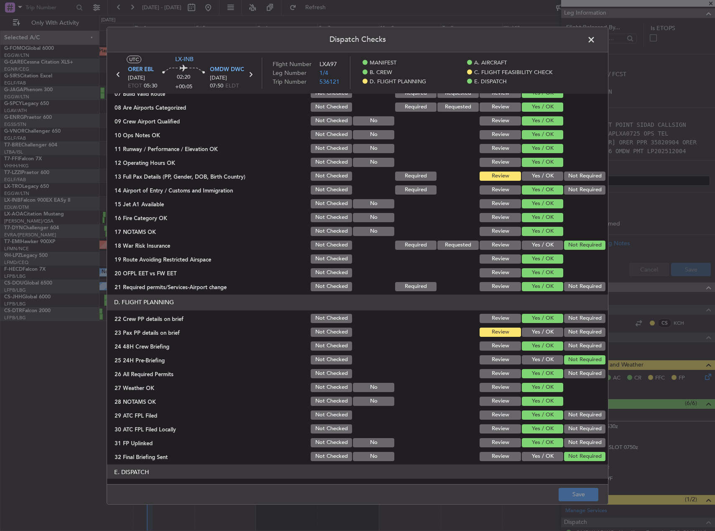
scroll to position [251, 0]
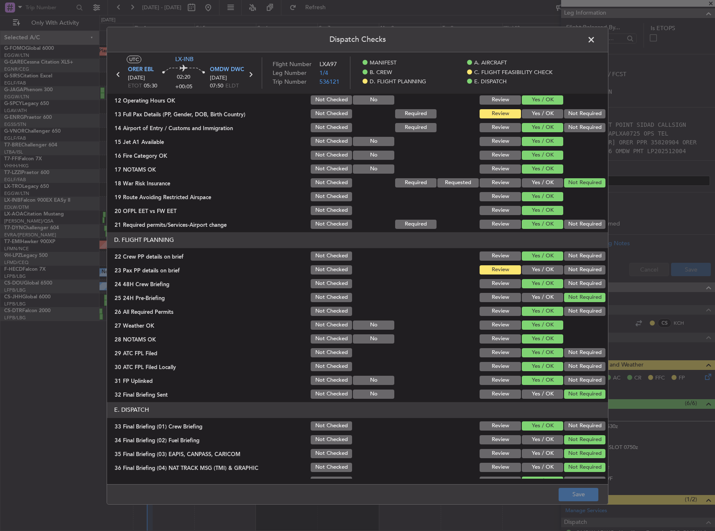
click at [548, 272] on button "Yes / OK" at bounding box center [542, 269] width 41 height 9
click at [596, 38] on span at bounding box center [596, 41] width 0 height 17
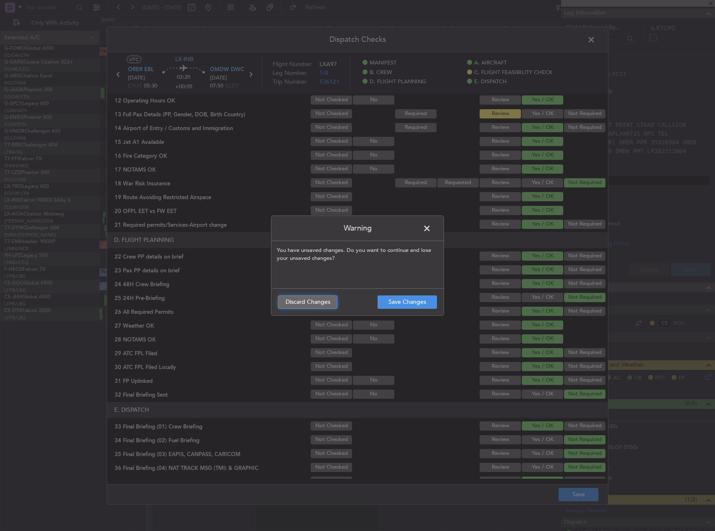
click at [300, 300] on button "Discard Changes" at bounding box center [307, 301] width 59 height 13
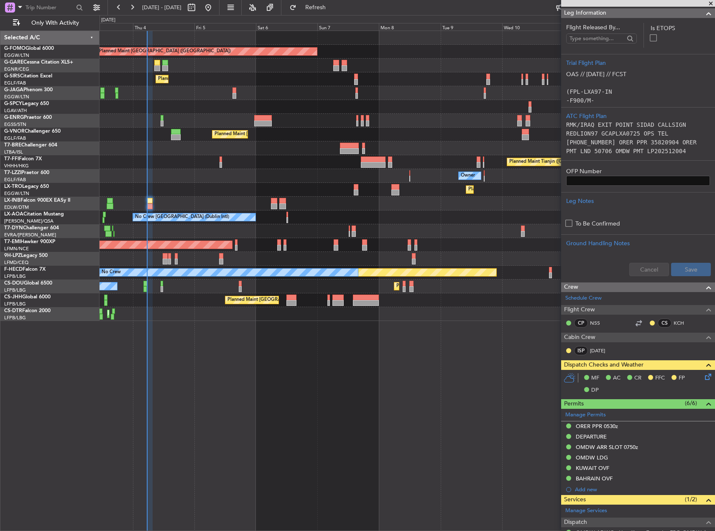
click at [511, 220] on div "No Crew Chester No Crew Dublin (Dublin Intl)" at bounding box center [407, 217] width 615 height 14
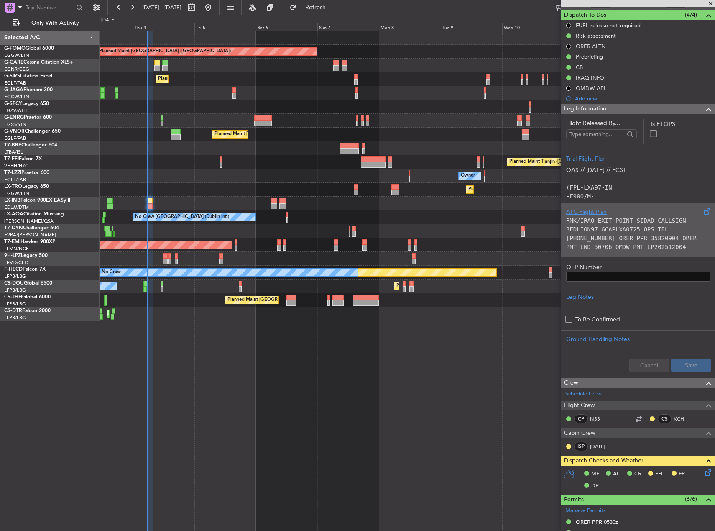
scroll to position [0, 0]
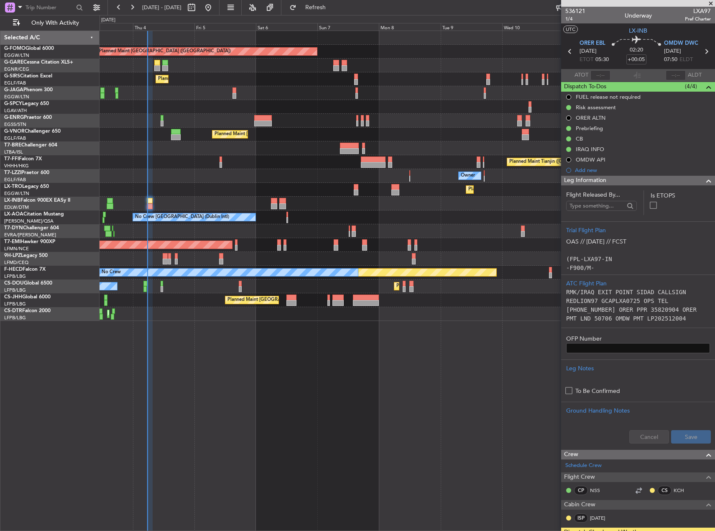
click at [499, 345] on div "Planned Maint London (Luton) Unplanned Maint Chester Planned Maint London (Farn…" at bounding box center [408, 281] width 616 height 500
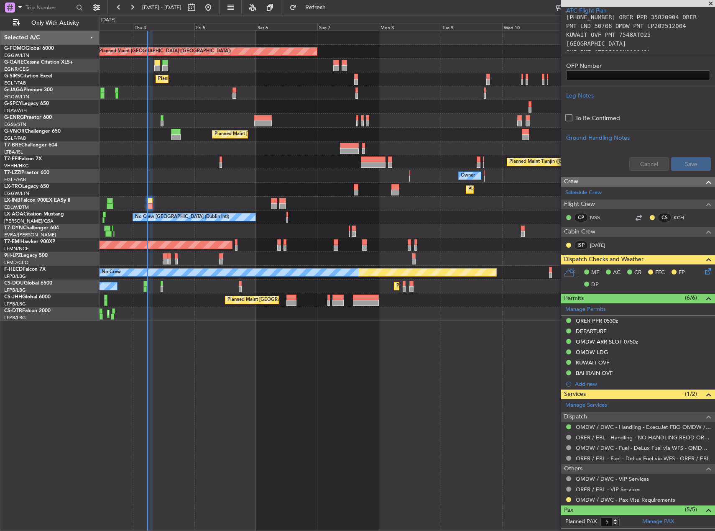
scroll to position [364, 0]
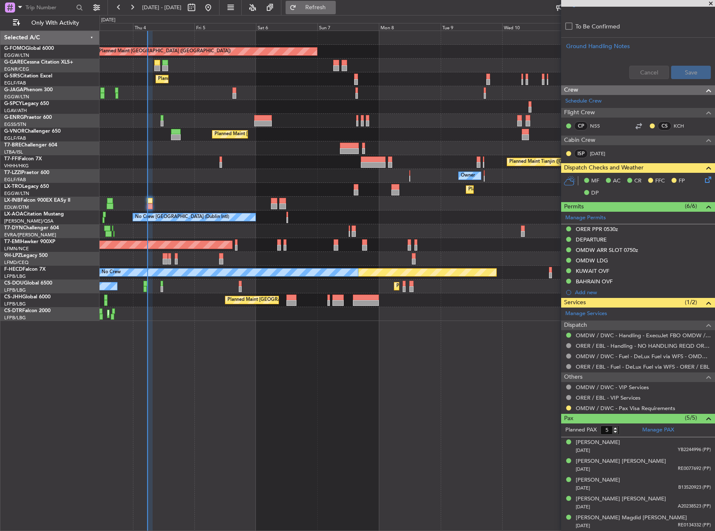
click at [332, 8] on span "Refresh" at bounding box center [315, 8] width 35 height 6
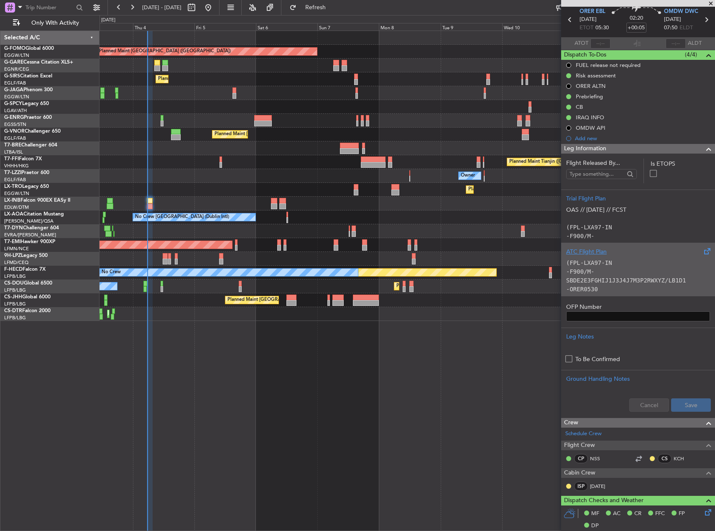
scroll to position [0, 0]
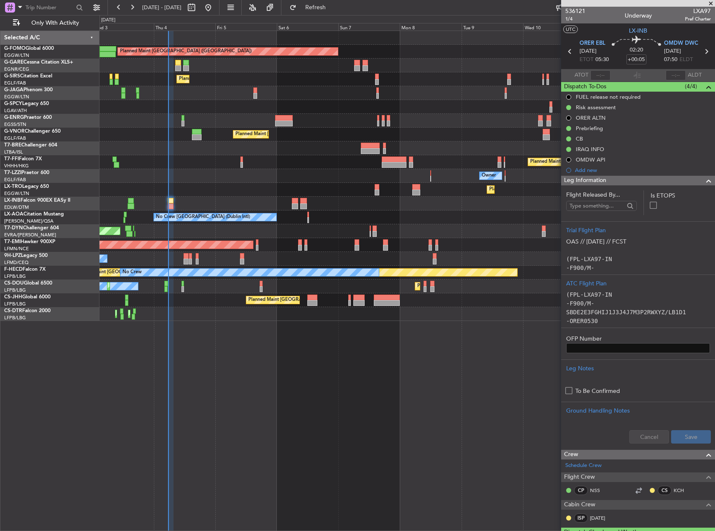
click at [277, 198] on div "Planned Maint London (Luton) Unplanned Maint Chester Planned Maint London (Farn…" at bounding box center [407, 176] width 615 height 290
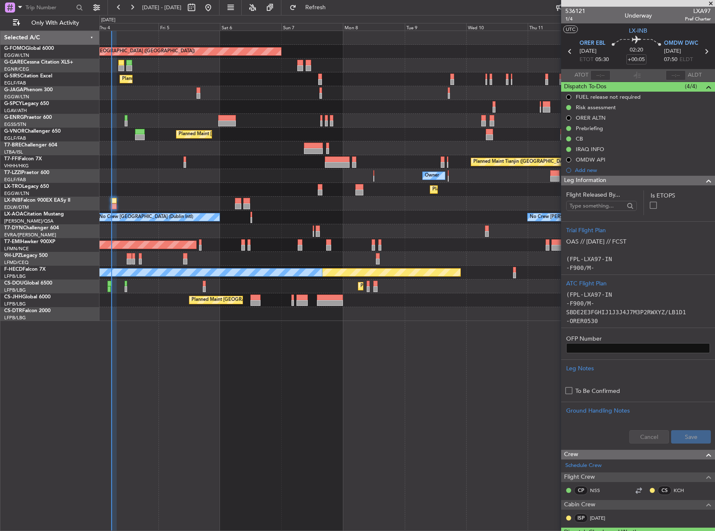
click at [216, 194] on div "Planned Maint London (Luton) Unplanned Maint Chester Planned Maint London (Farn…" at bounding box center [407, 176] width 615 height 290
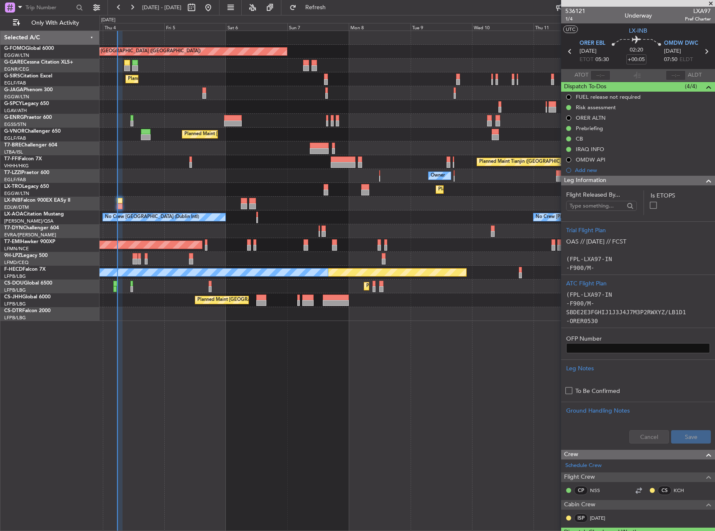
click at [222, 194] on div "Planned Maint Dusseldorf" at bounding box center [407, 190] width 615 height 14
click at [420, 353] on div "Planned Maint [GEOGRAPHIC_DATA] ([GEOGRAPHIC_DATA]) Unplanned Maint [PERSON_NAM…" at bounding box center [408, 281] width 616 height 500
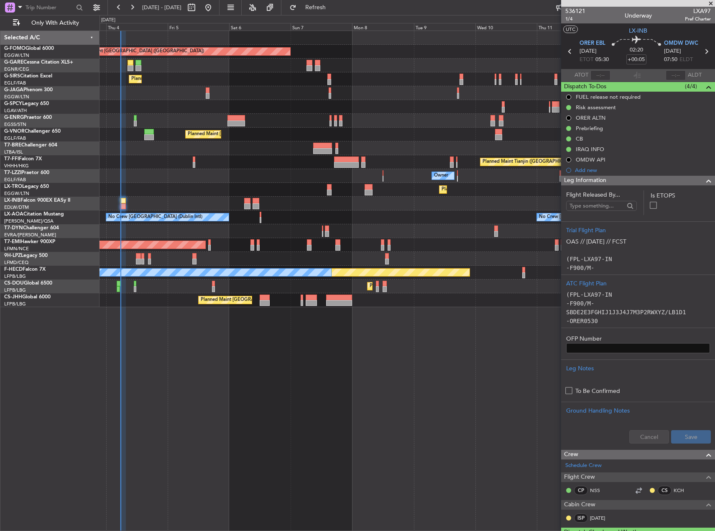
click at [479, 311] on div "Planned Maint [GEOGRAPHIC_DATA] ([GEOGRAPHIC_DATA]) Unplanned Maint [PERSON_NAM…" at bounding box center [408, 281] width 616 height 500
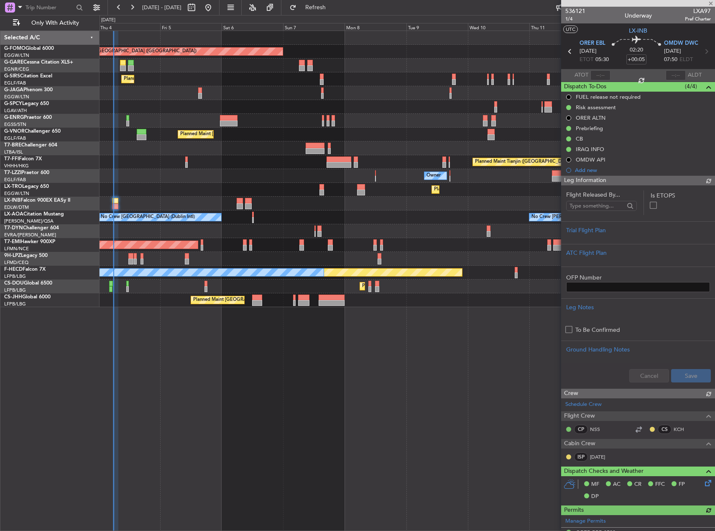
type input "05:41"
